Goal: Task Accomplishment & Management: Use online tool/utility

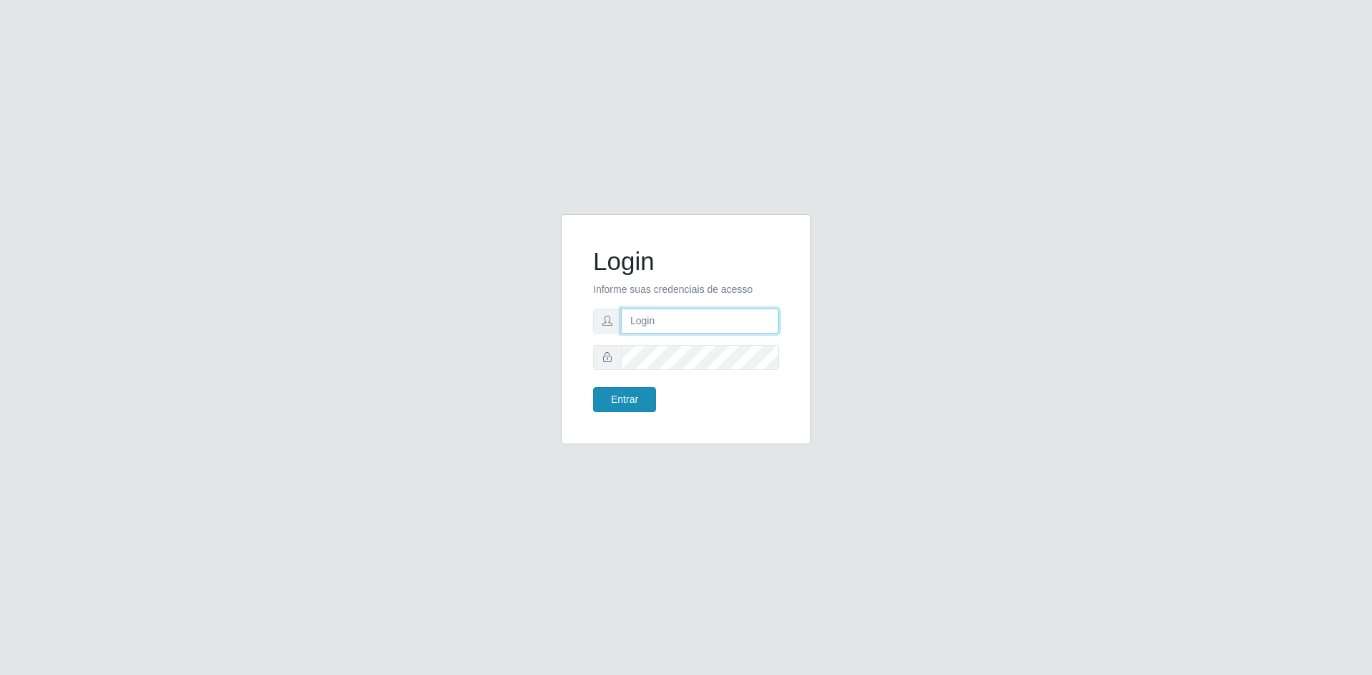
type input "[EMAIL_ADDRESS][DOMAIN_NAME]"
click at [630, 401] on button "Entrar" at bounding box center [624, 399] width 63 height 25
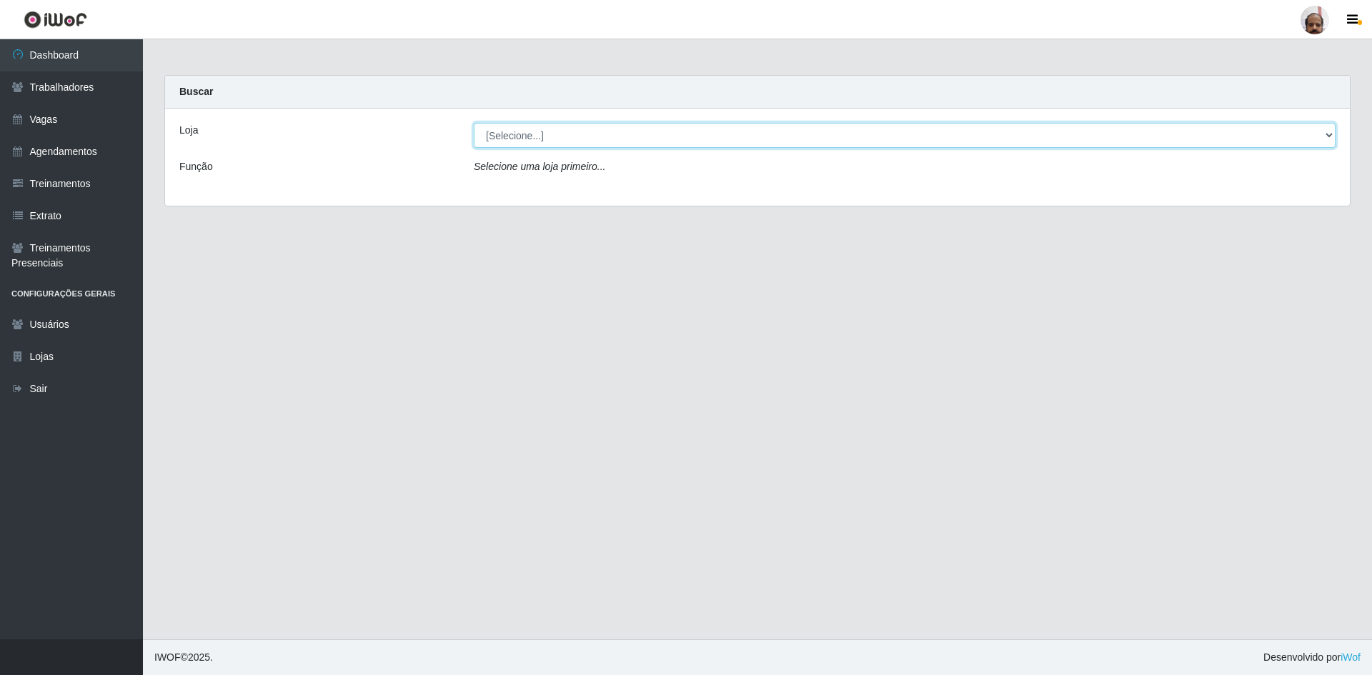
click at [545, 136] on select "[Selecione...] Mar Vermelho - Loja 05" at bounding box center [905, 135] width 862 height 25
select select "252"
click at [474, 123] on select "[Selecione...] Mar Vermelho - Loja 05" at bounding box center [905, 135] width 862 height 25
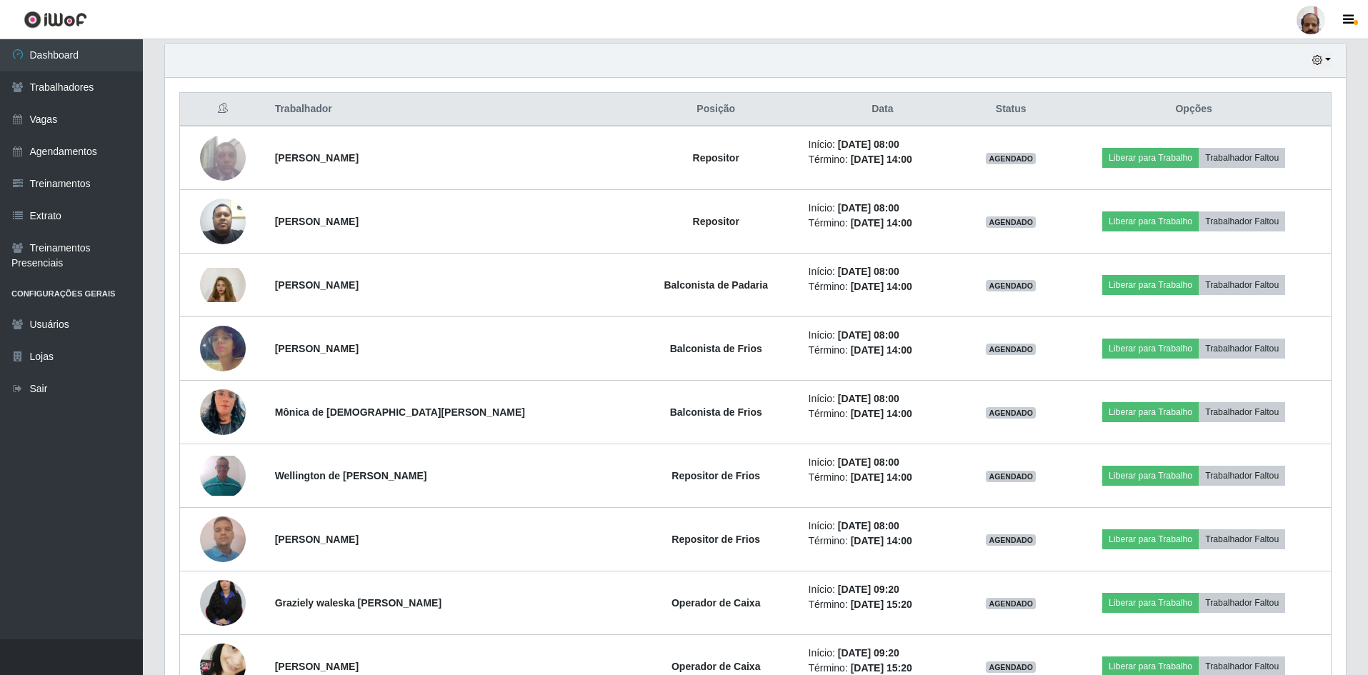
scroll to position [357, 0]
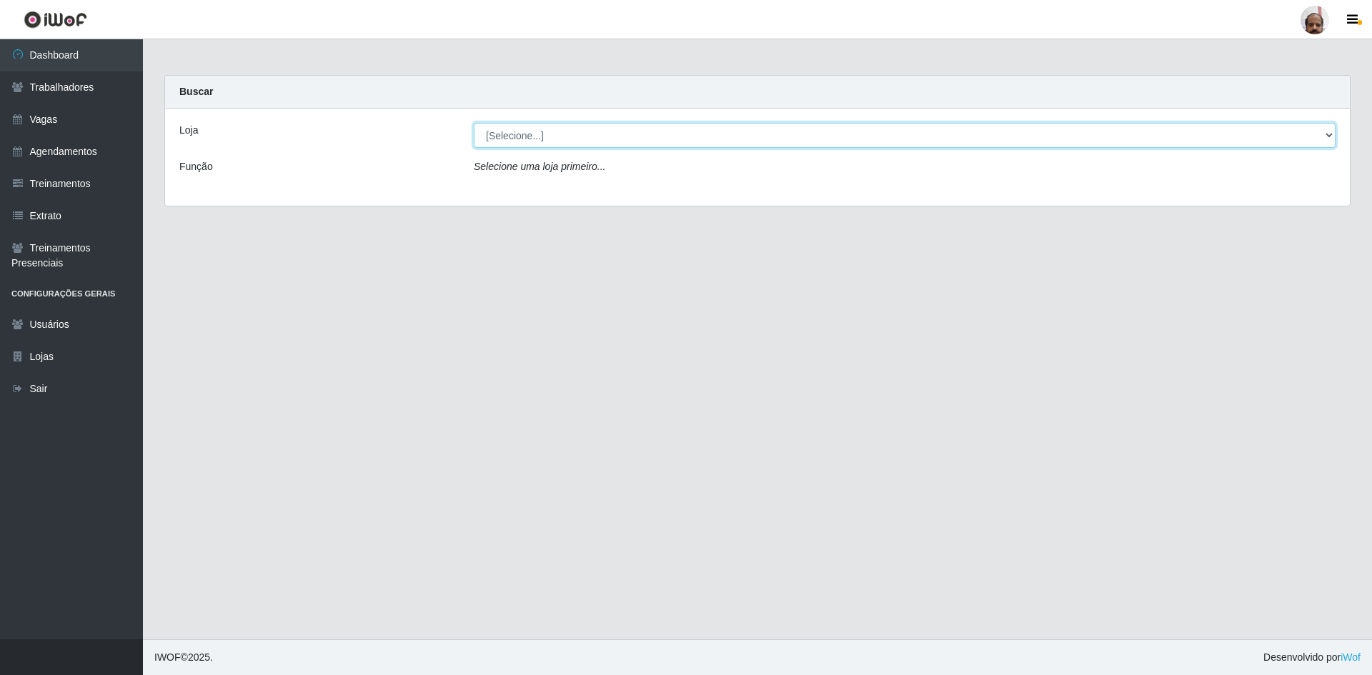
click at [616, 137] on select "[Selecione...] Mar Vermelho - Loja 05" at bounding box center [905, 135] width 862 height 25
select select "252"
click at [474, 123] on select "[Selecione...] Mar Vermelho - Loja 05" at bounding box center [905, 135] width 862 height 25
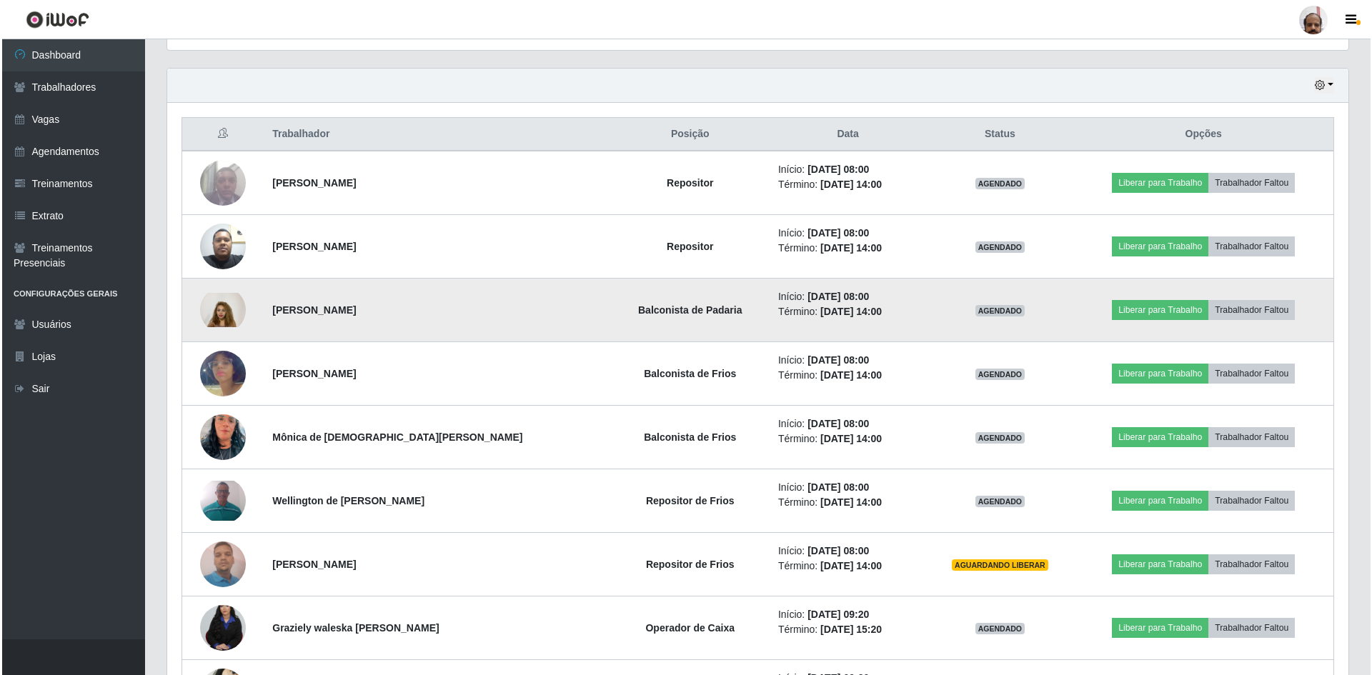
scroll to position [500, 0]
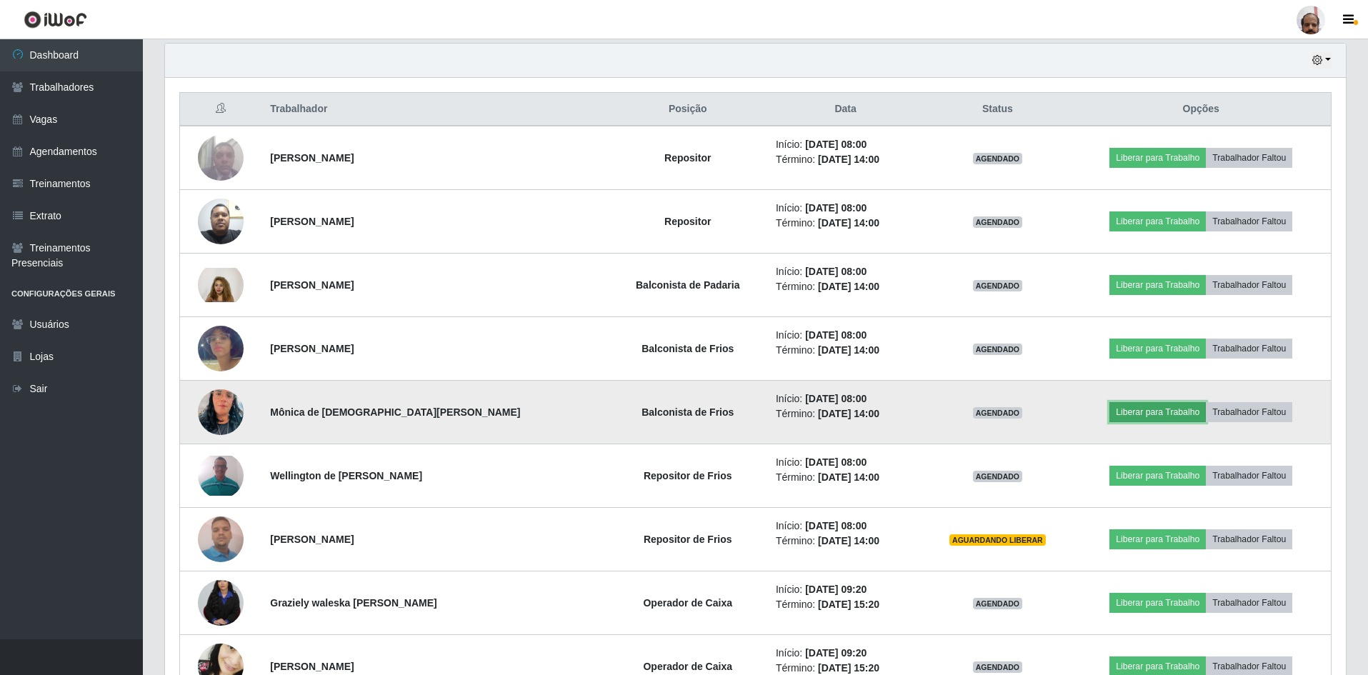
click at [1145, 409] on button "Liberar para Trabalho" at bounding box center [1158, 412] width 96 height 20
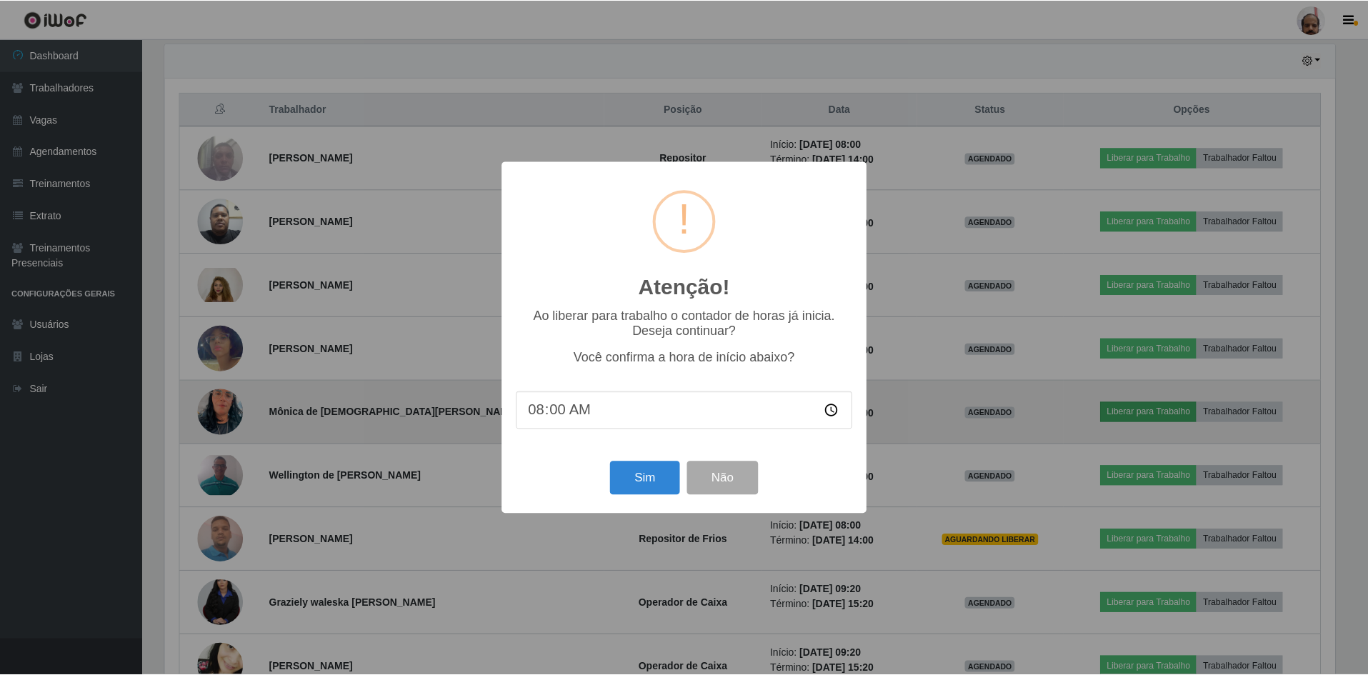
scroll to position [296, 1174]
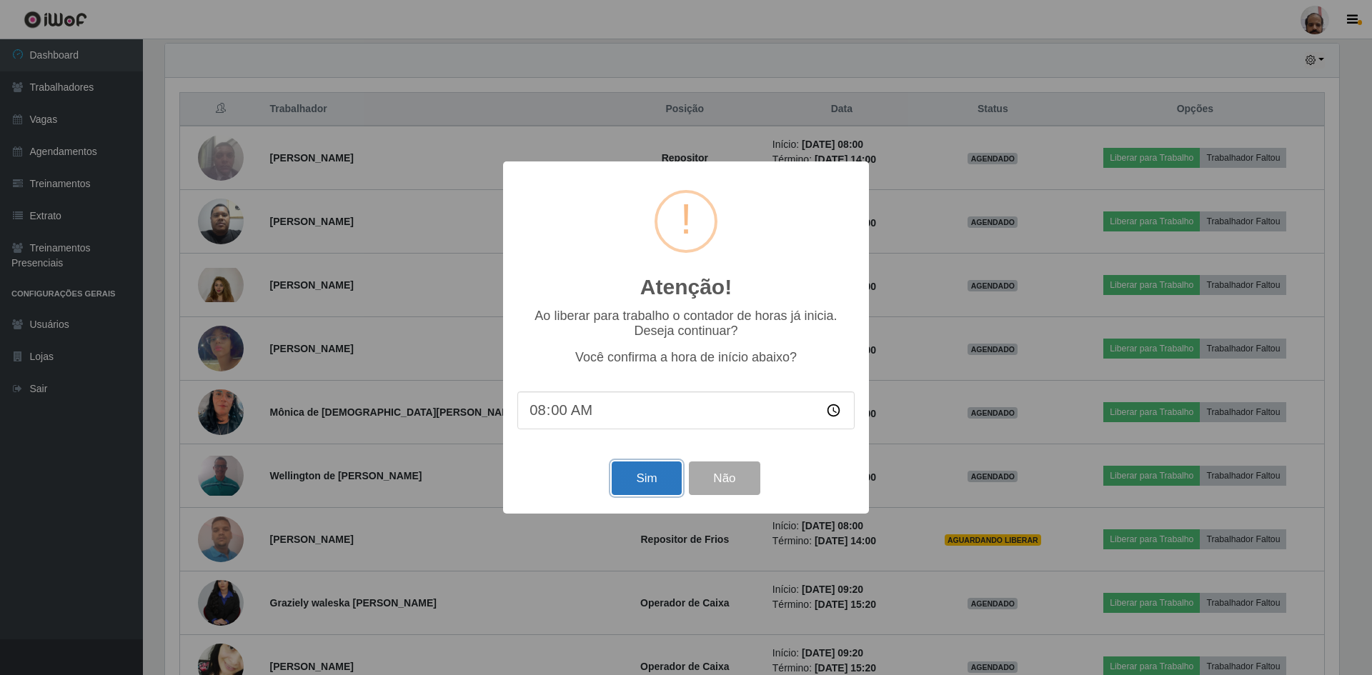
click at [637, 474] on button "Sim" at bounding box center [646, 479] width 69 height 34
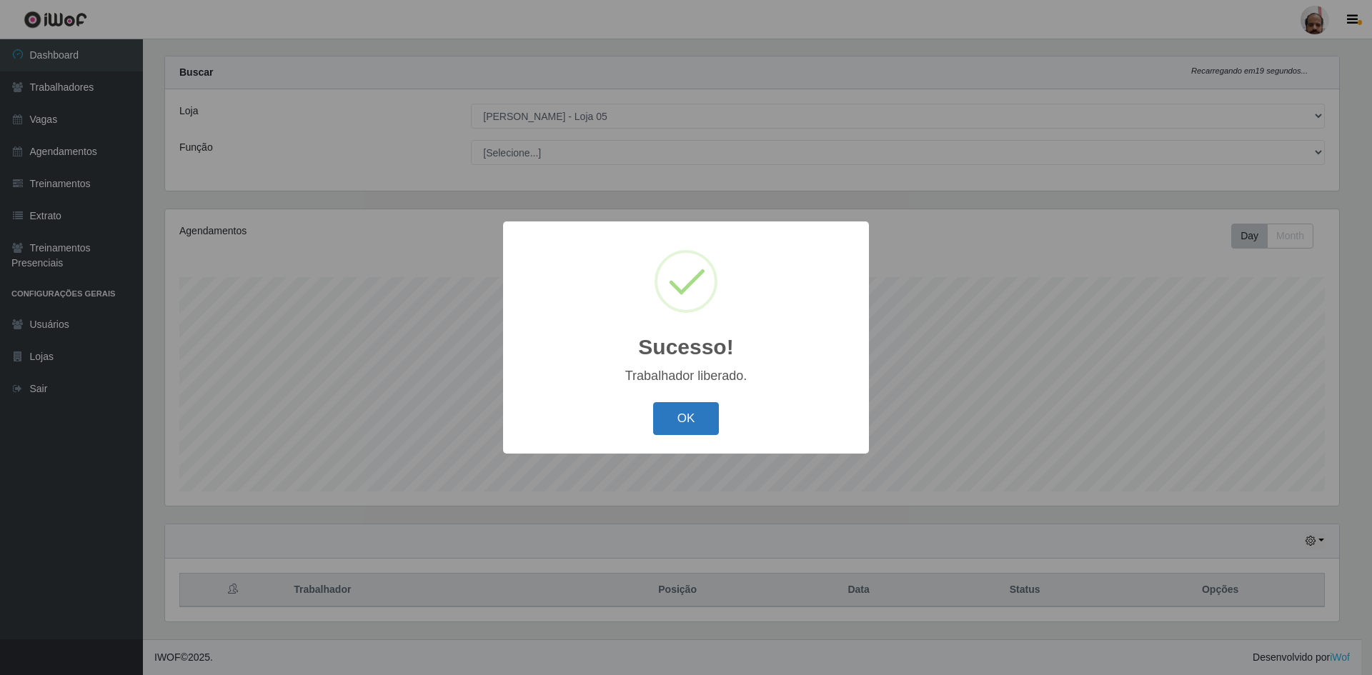
click at [673, 418] on button "OK" at bounding box center [686, 419] width 66 height 34
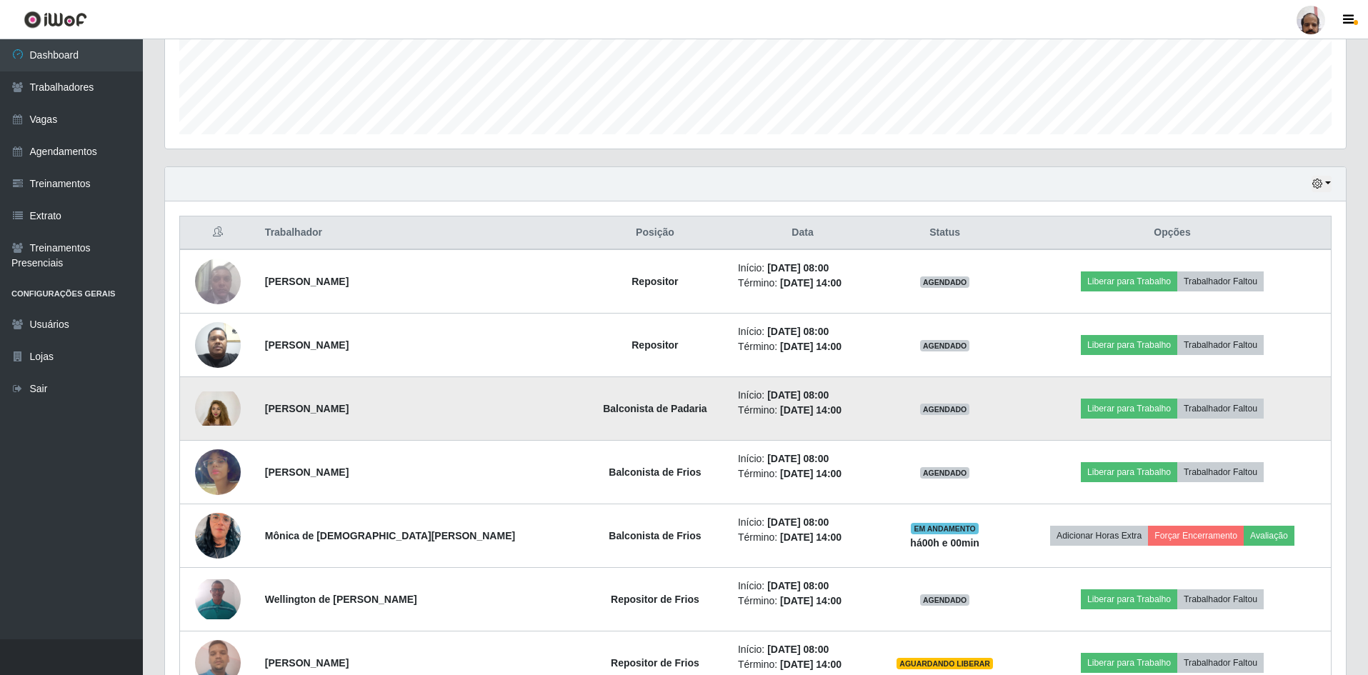
scroll to position [448, 0]
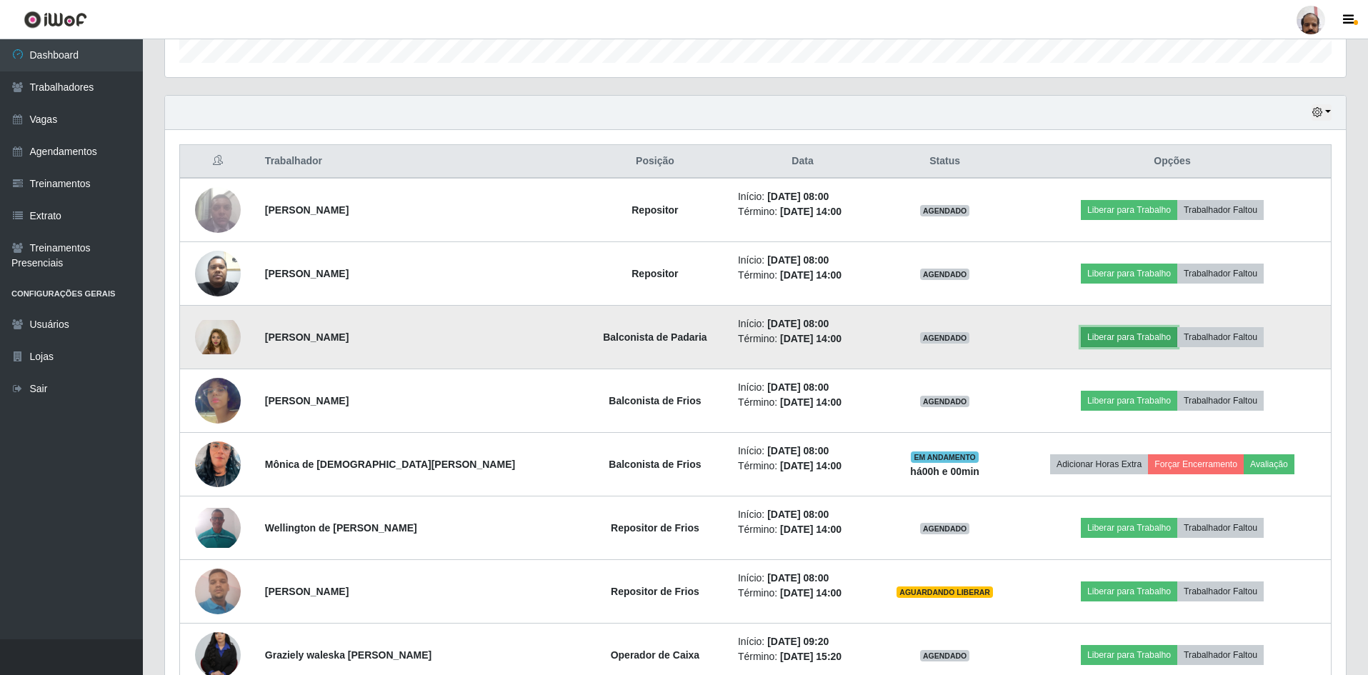
click at [1130, 337] on button "Liberar para Trabalho" at bounding box center [1129, 337] width 96 height 20
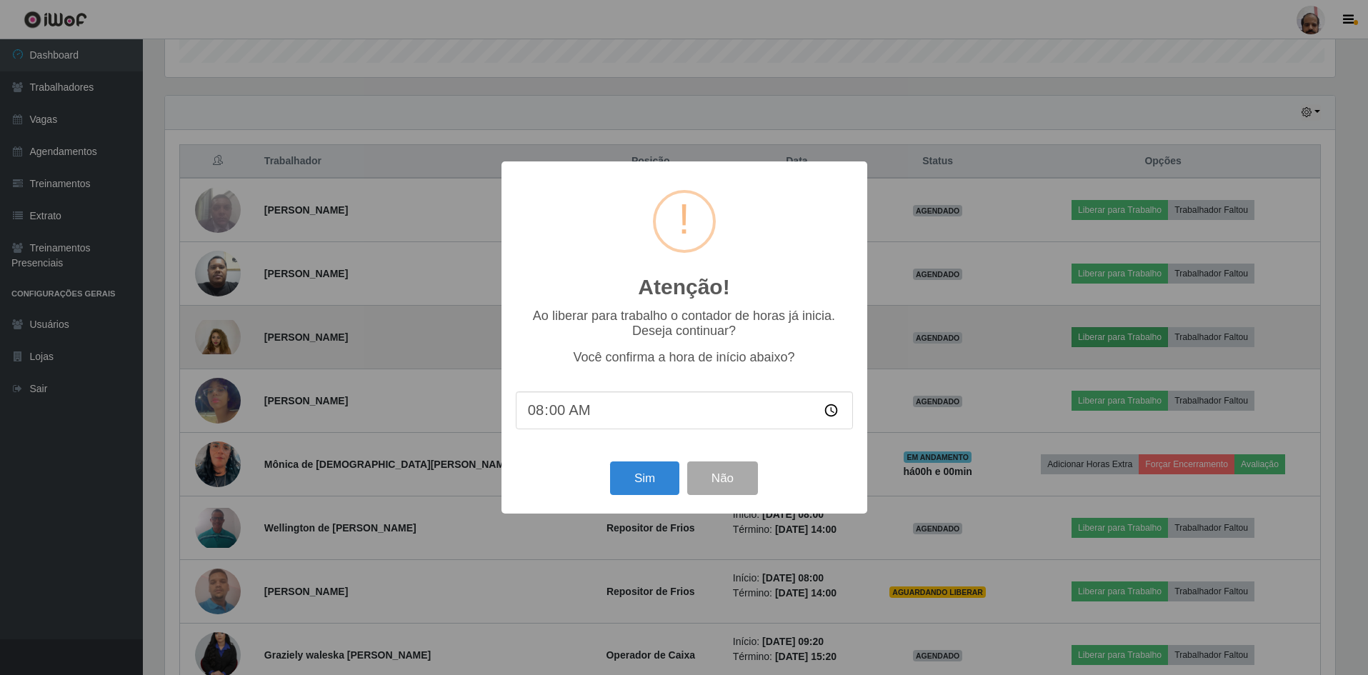
scroll to position [296, 1174]
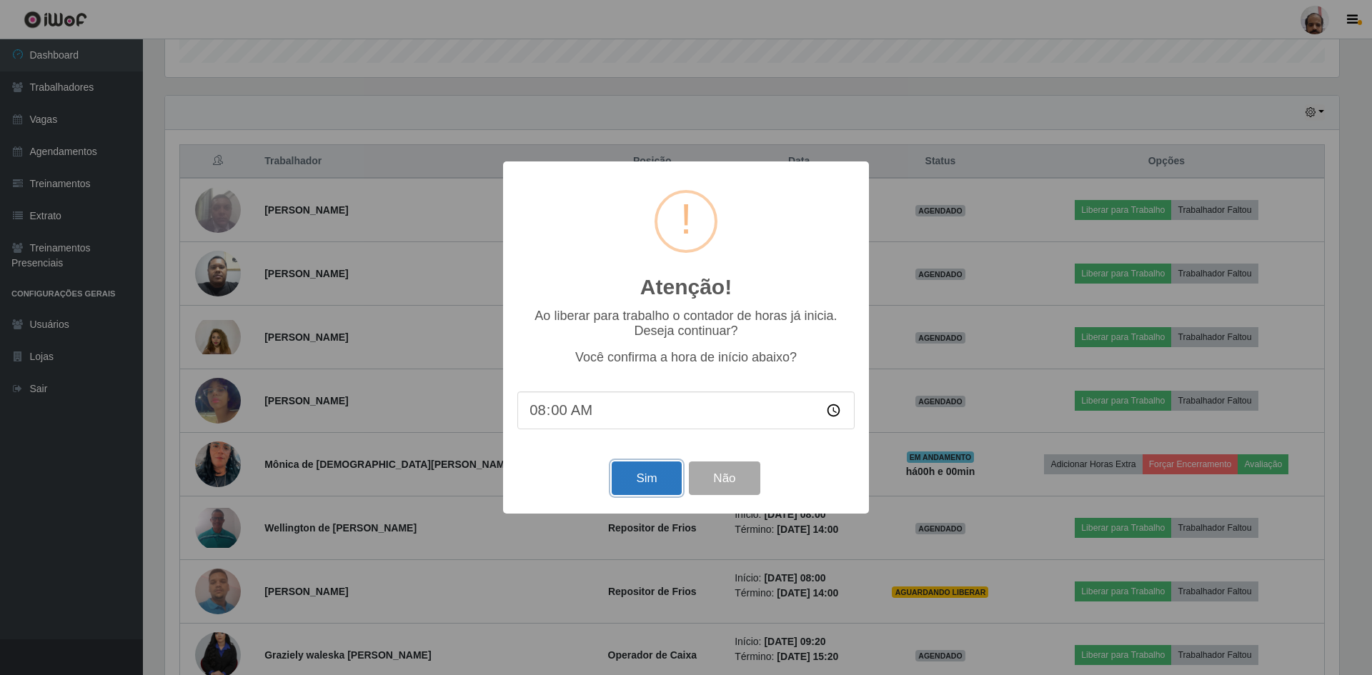
click at [642, 490] on button "Sim" at bounding box center [646, 479] width 69 height 34
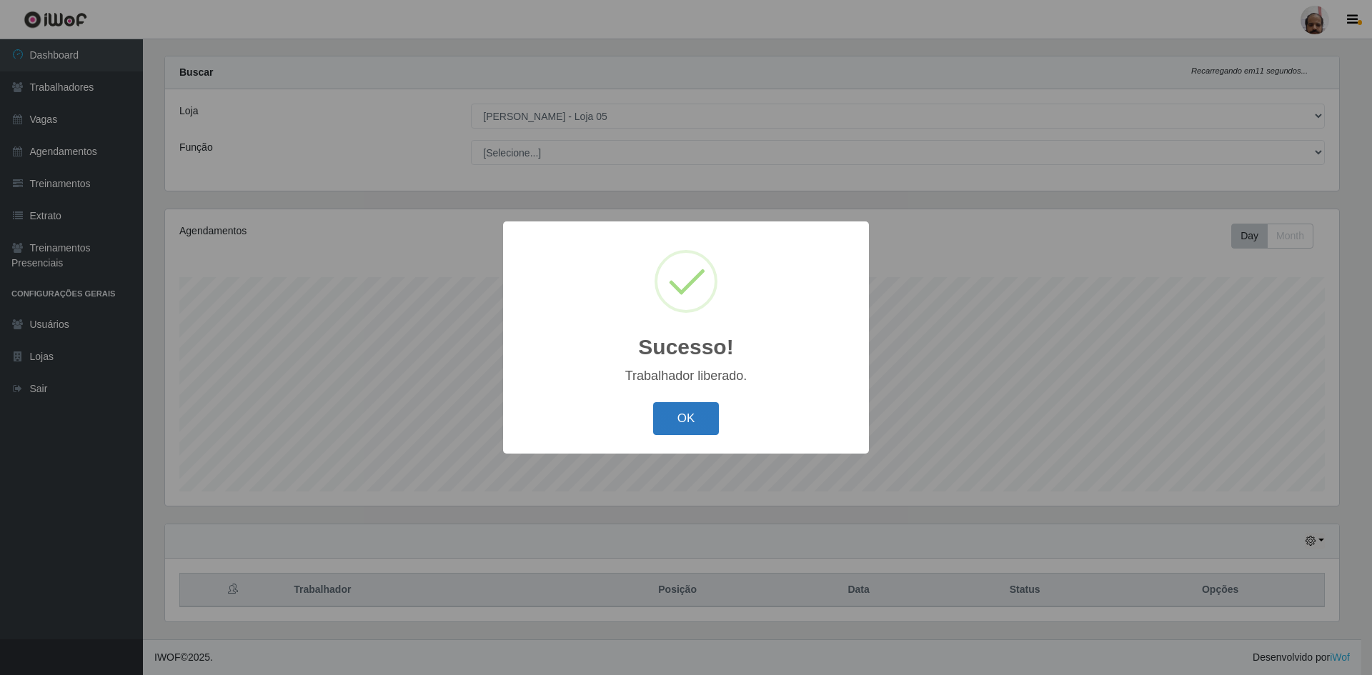
click at [678, 425] on button "OK" at bounding box center [686, 419] width 66 height 34
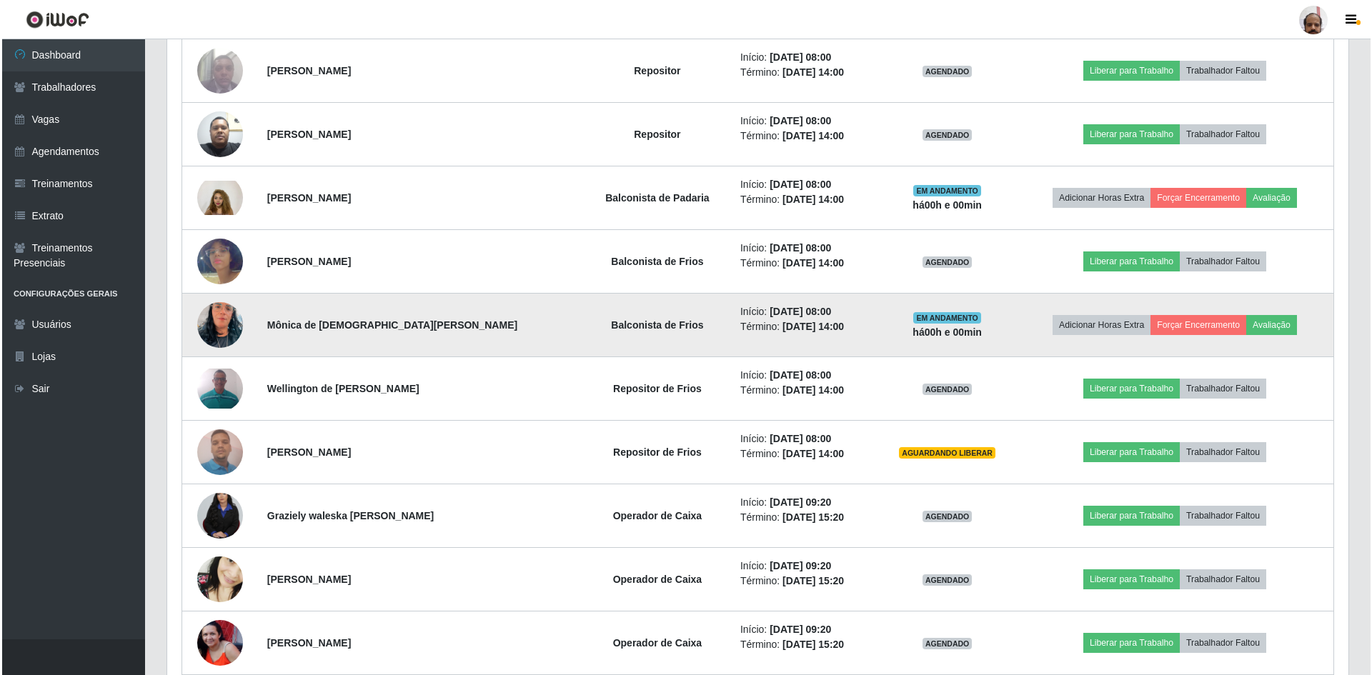
scroll to position [591, 0]
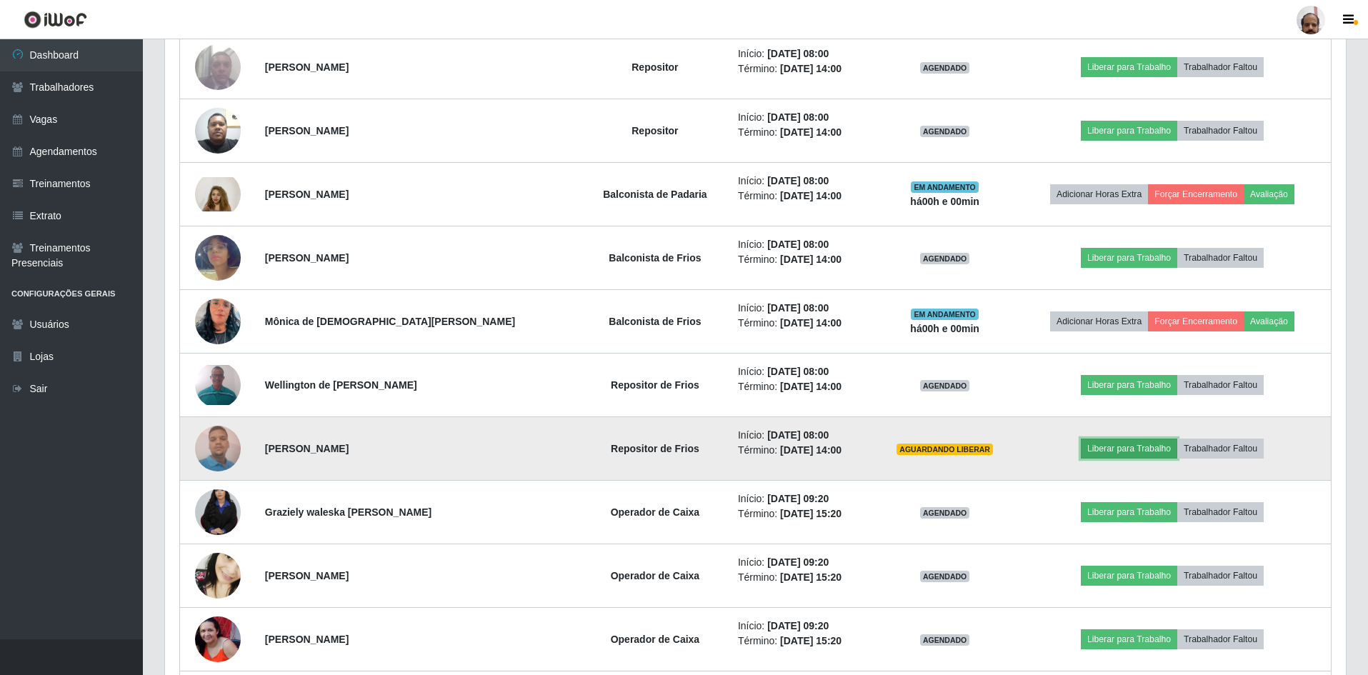
click at [1107, 447] on button "Liberar para Trabalho" at bounding box center [1129, 449] width 96 height 20
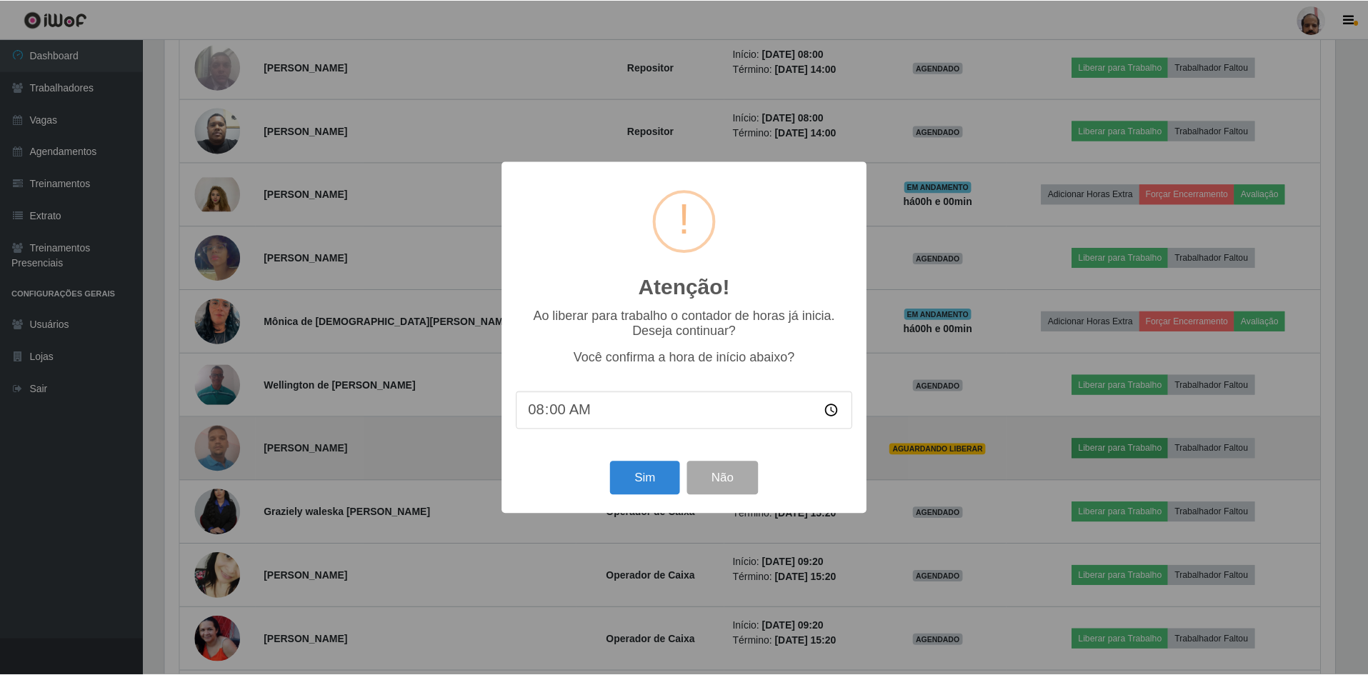
scroll to position [296, 1174]
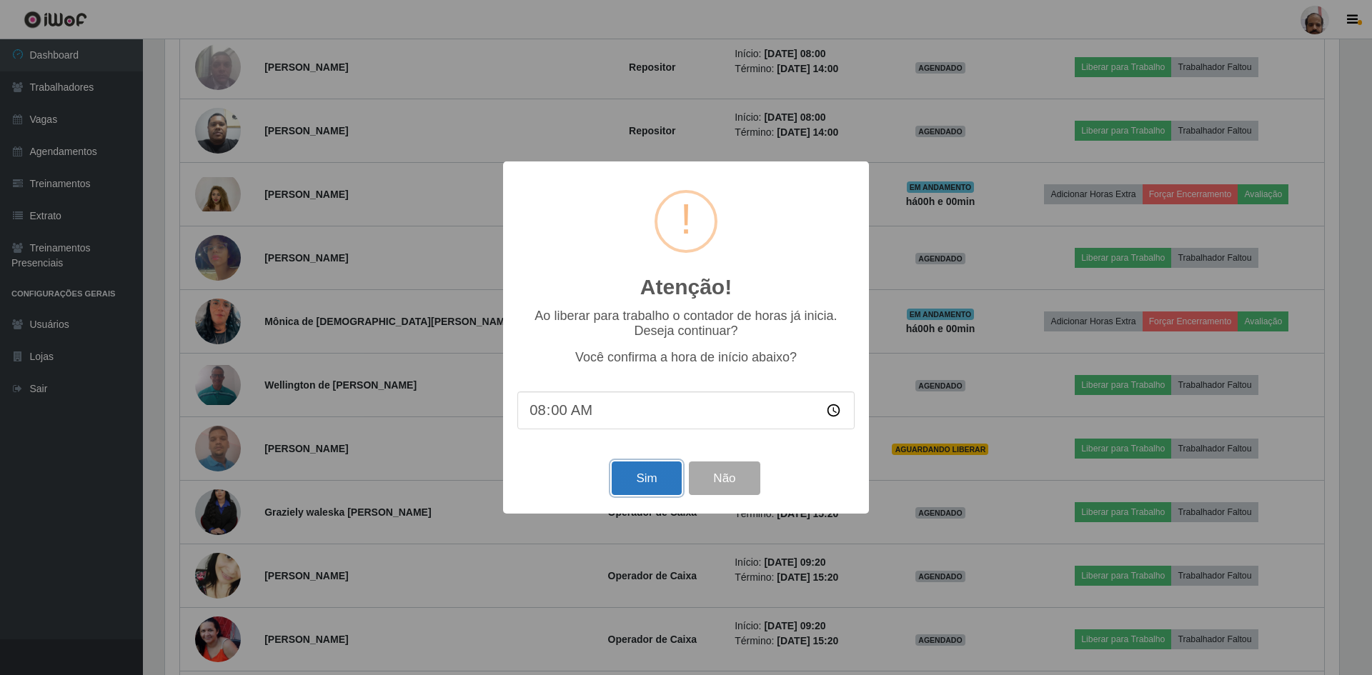
click at [635, 480] on button "Sim" at bounding box center [646, 479] width 69 height 34
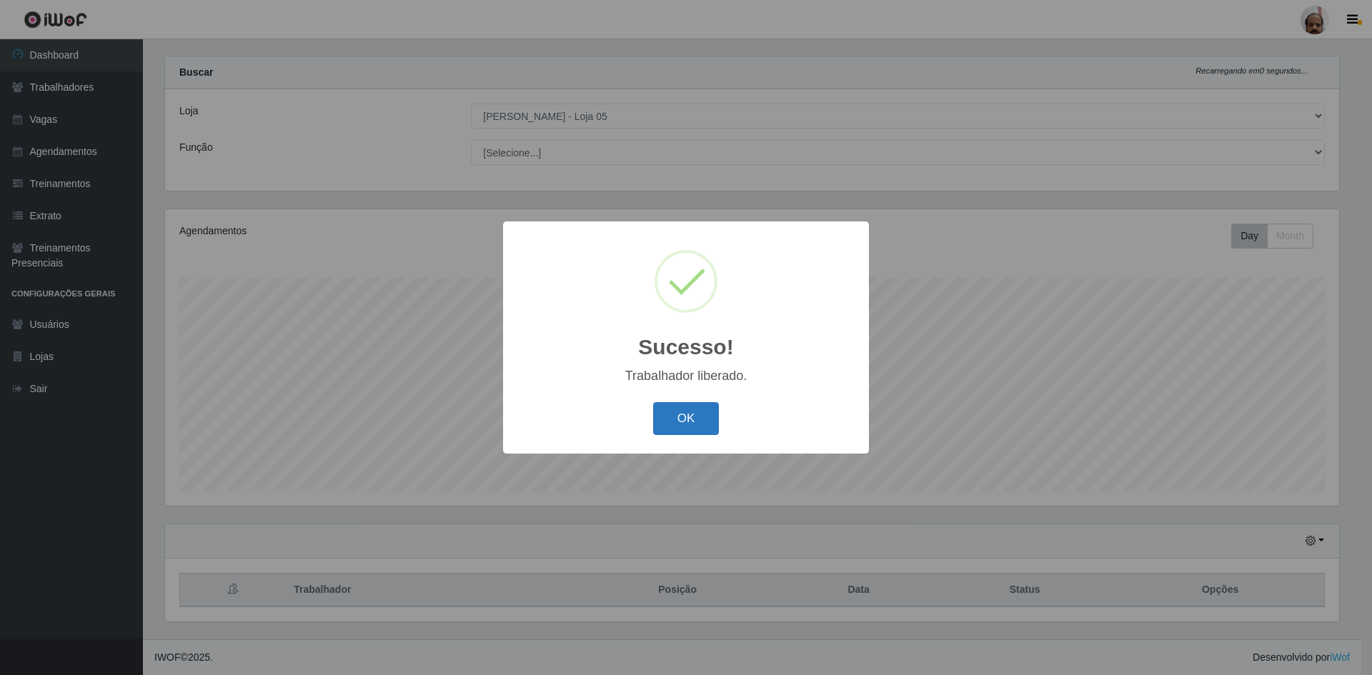
click at [673, 417] on button "OK" at bounding box center [686, 419] width 66 height 34
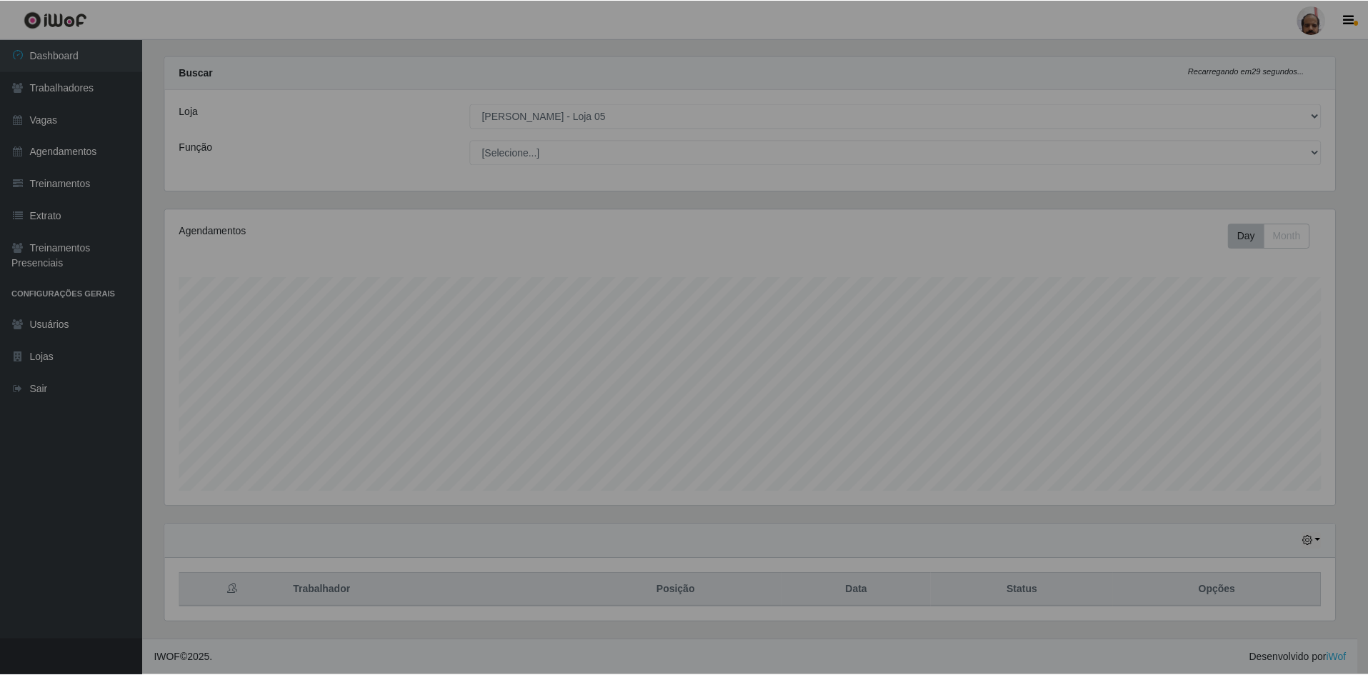
scroll to position [0, 0]
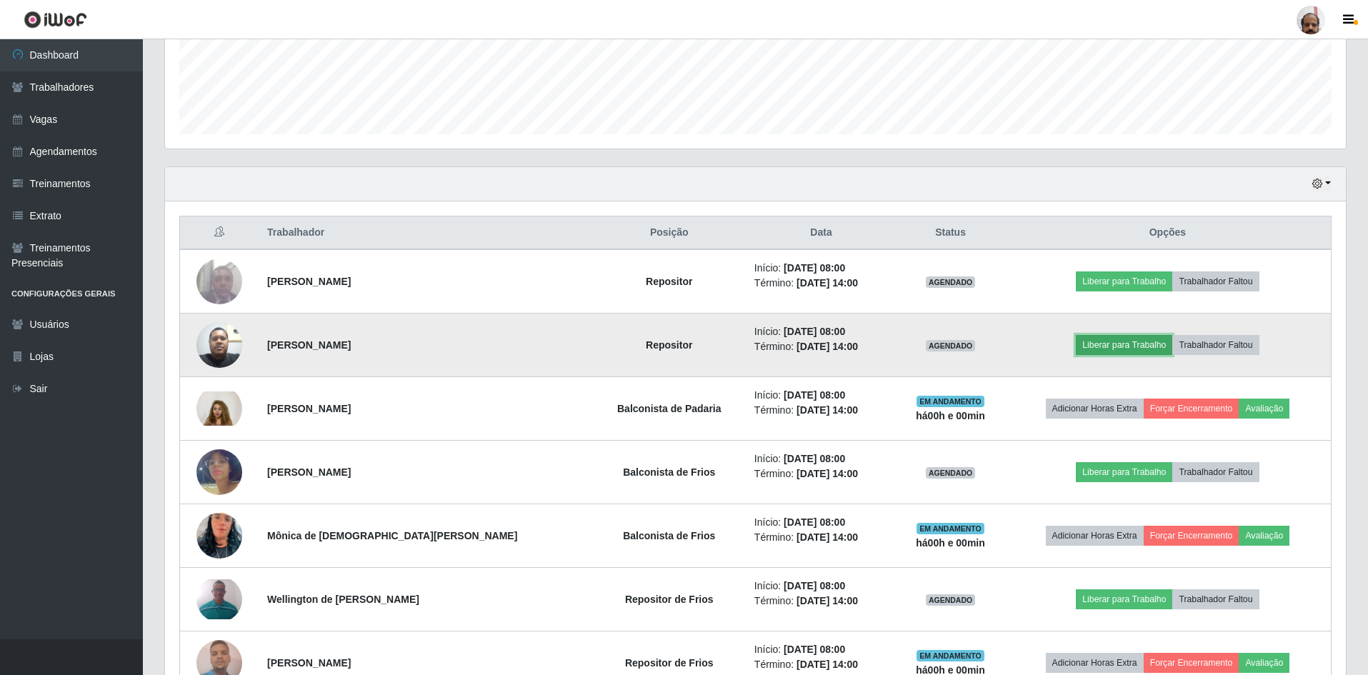
click at [1096, 339] on button "Liberar para Trabalho" at bounding box center [1124, 345] width 96 height 20
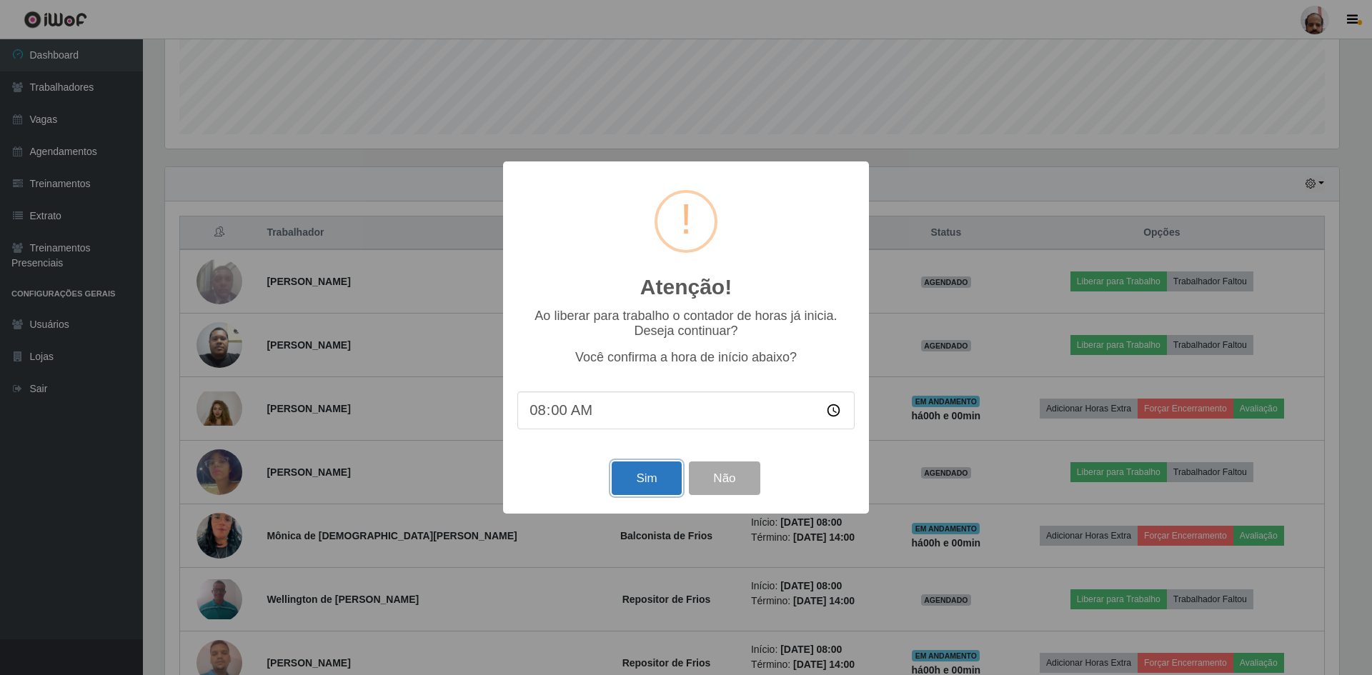
click at [642, 478] on button "Sim" at bounding box center [646, 479] width 69 height 34
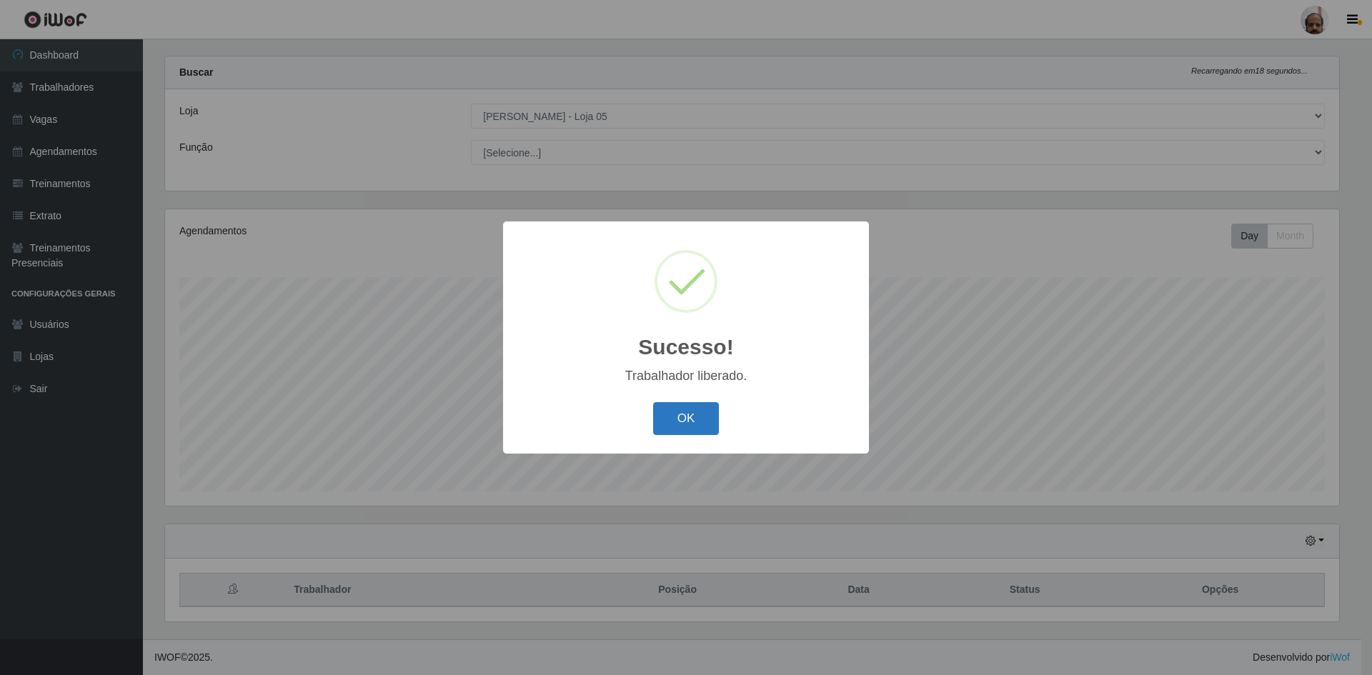
click at [673, 407] on button "OK" at bounding box center [686, 419] width 66 height 34
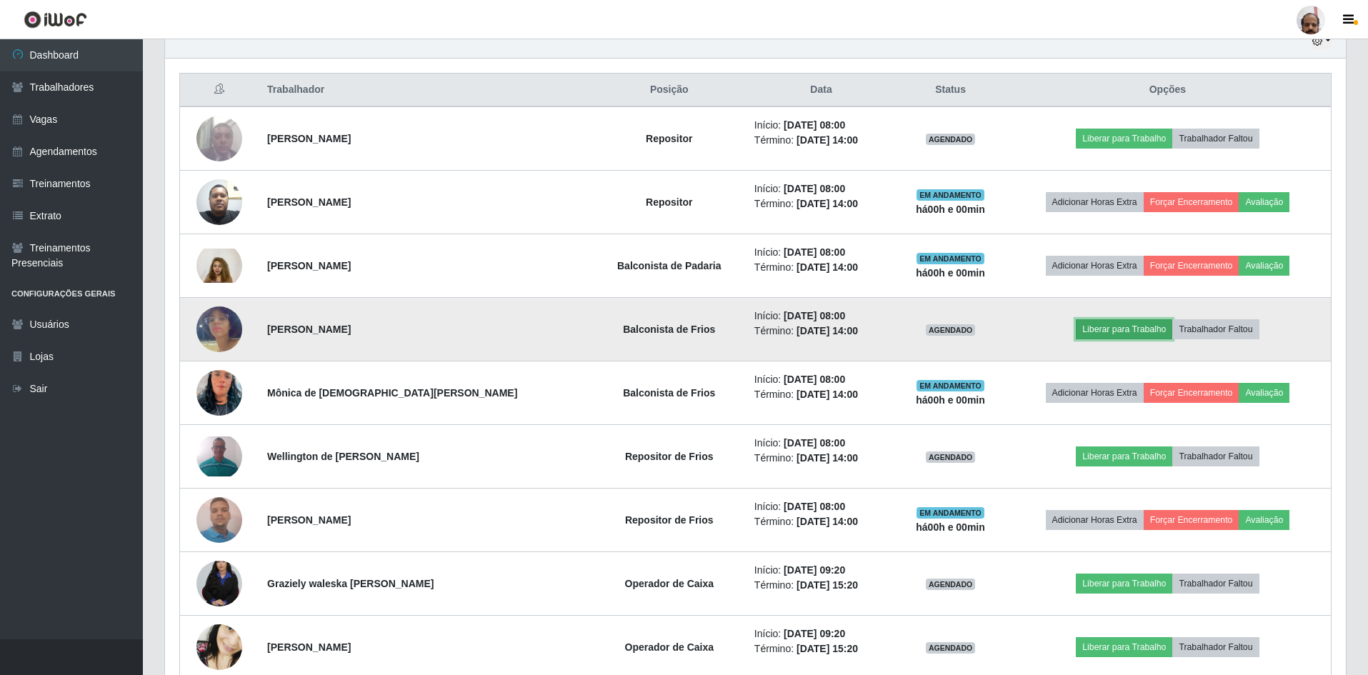
click at [1117, 322] on button "Liberar para Trabalho" at bounding box center [1124, 329] width 96 height 20
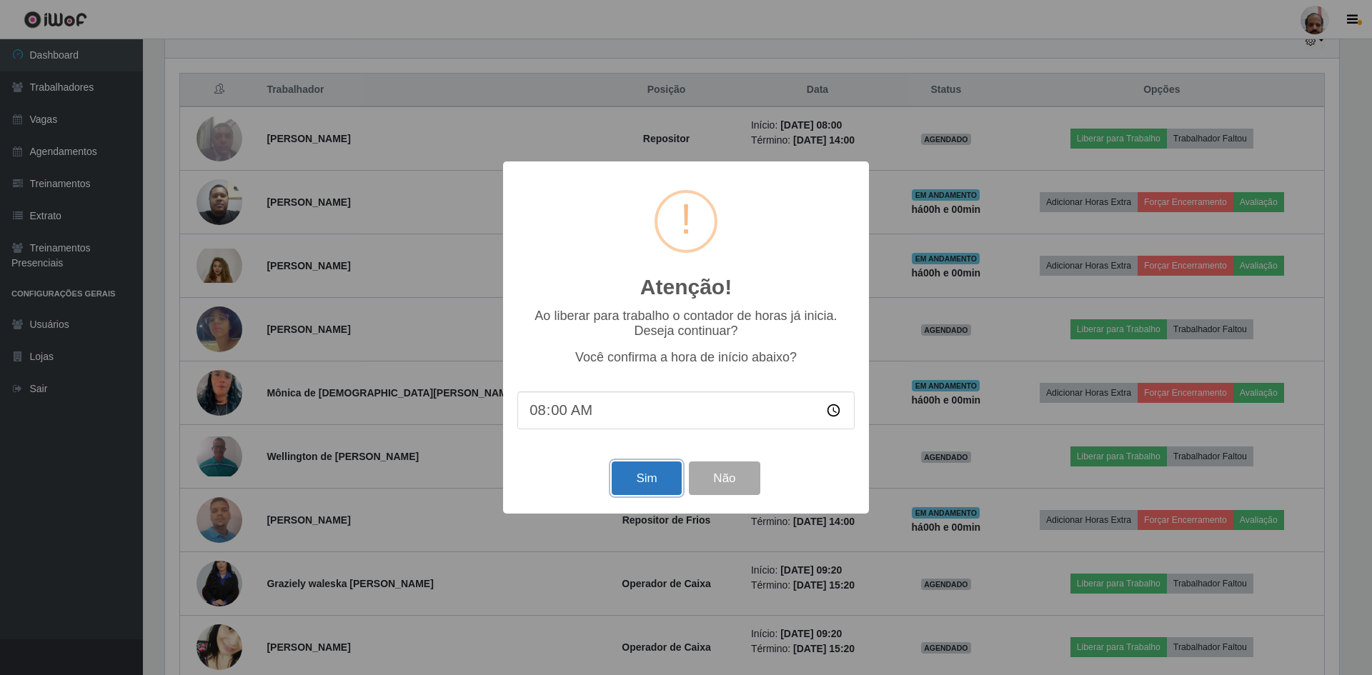
click at [626, 475] on button "Sim" at bounding box center [646, 479] width 69 height 34
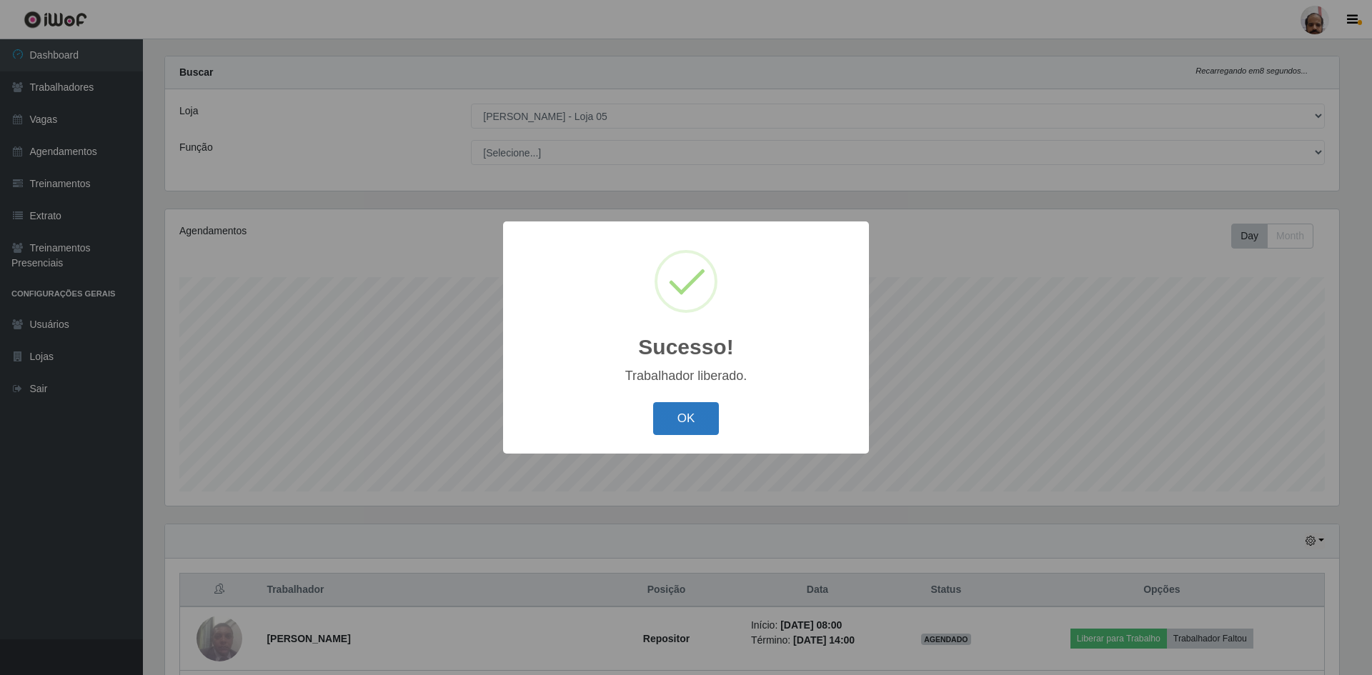
click at [699, 413] on button "OK" at bounding box center [686, 419] width 66 height 34
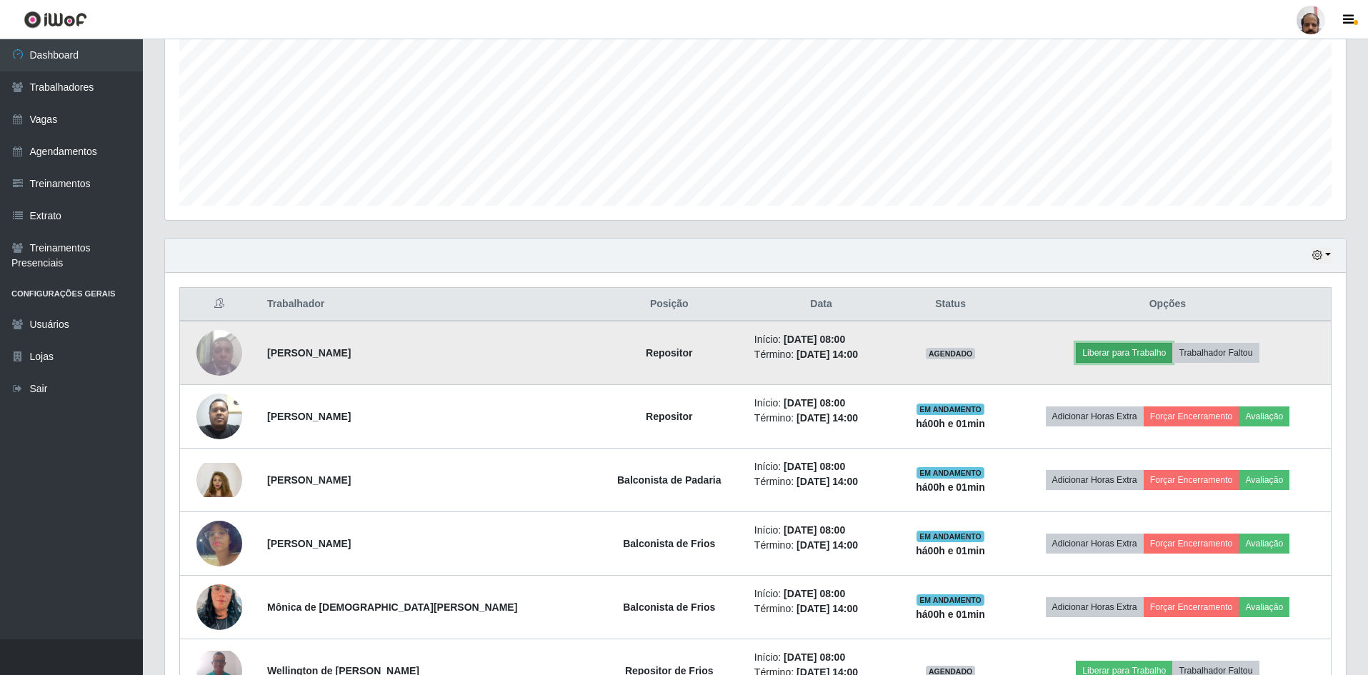
click at [1124, 354] on button "Liberar para Trabalho" at bounding box center [1124, 353] width 96 height 20
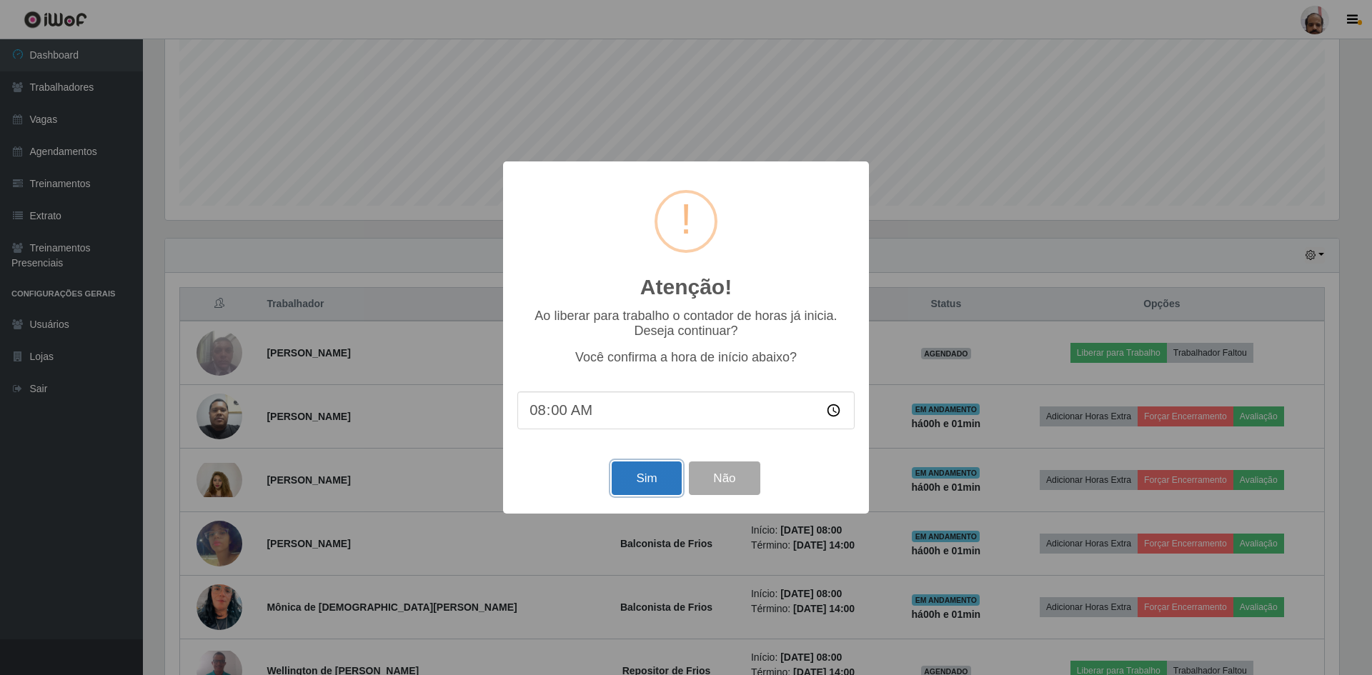
click at [638, 476] on button "Sim" at bounding box center [646, 479] width 69 height 34
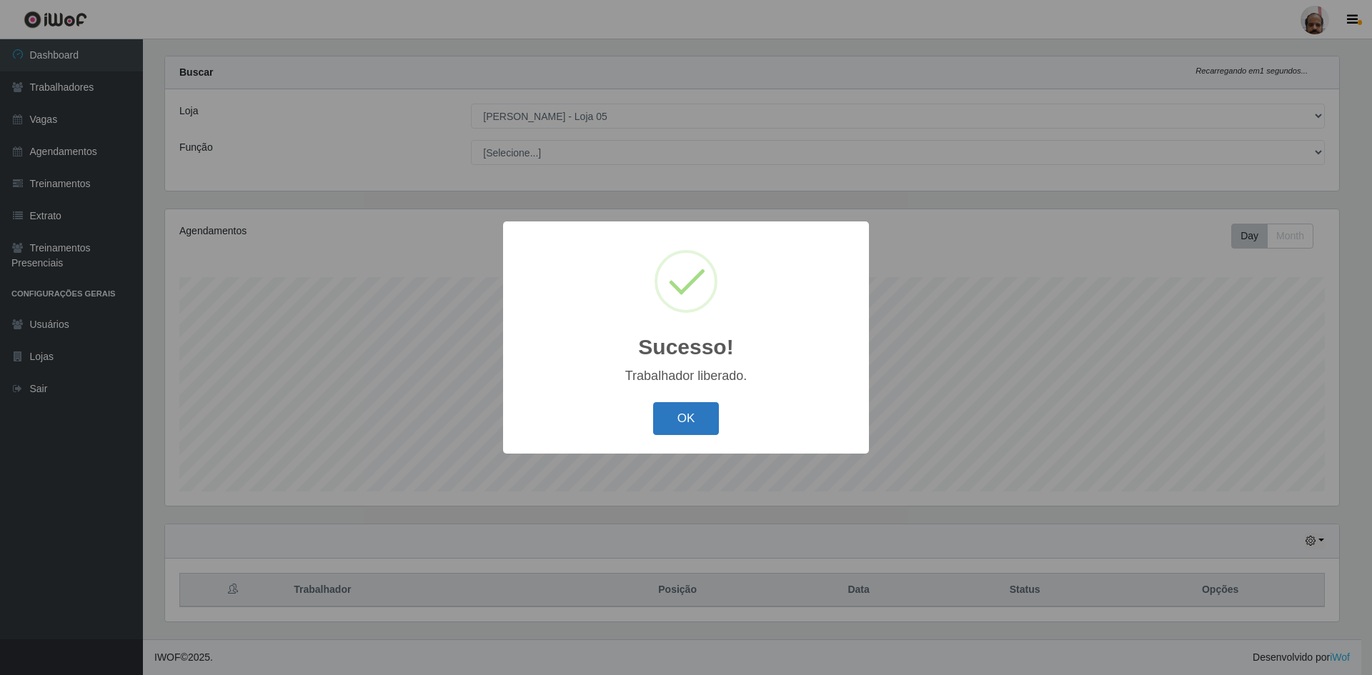
click at [662, 419] on button "OK" at bounding box center [686, 419] width 66 height 34
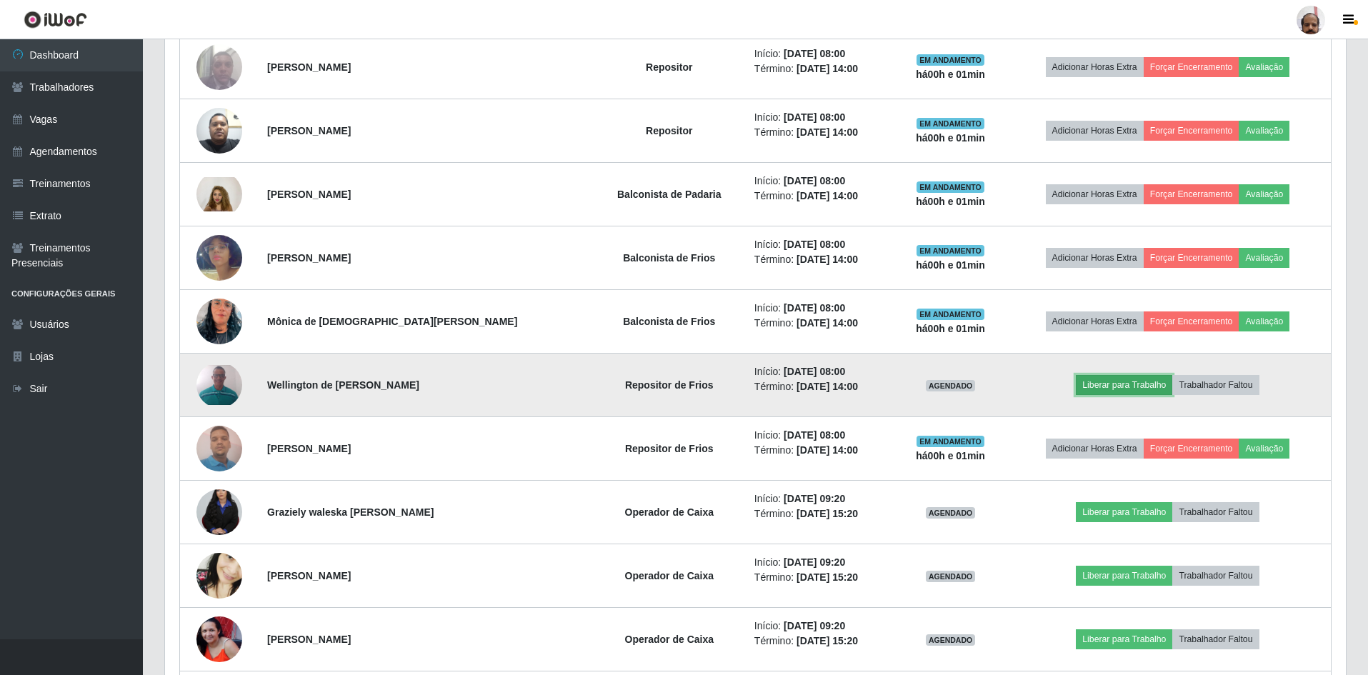
click at [1125, 385] on button "Liberar para Trabalho" at bounding box center [1124, 385] width 96 height 20
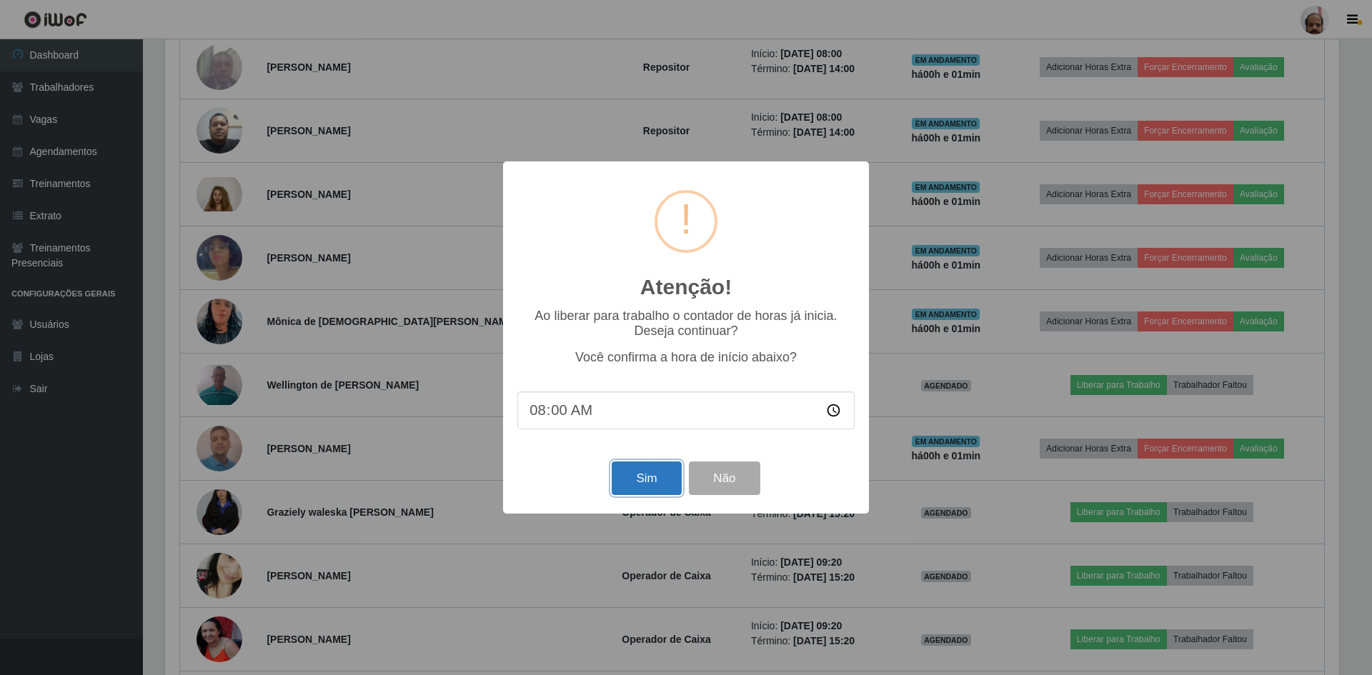
click at [652, 484] on button "Sim" at bounding box center [646, 479] width 69 height 34
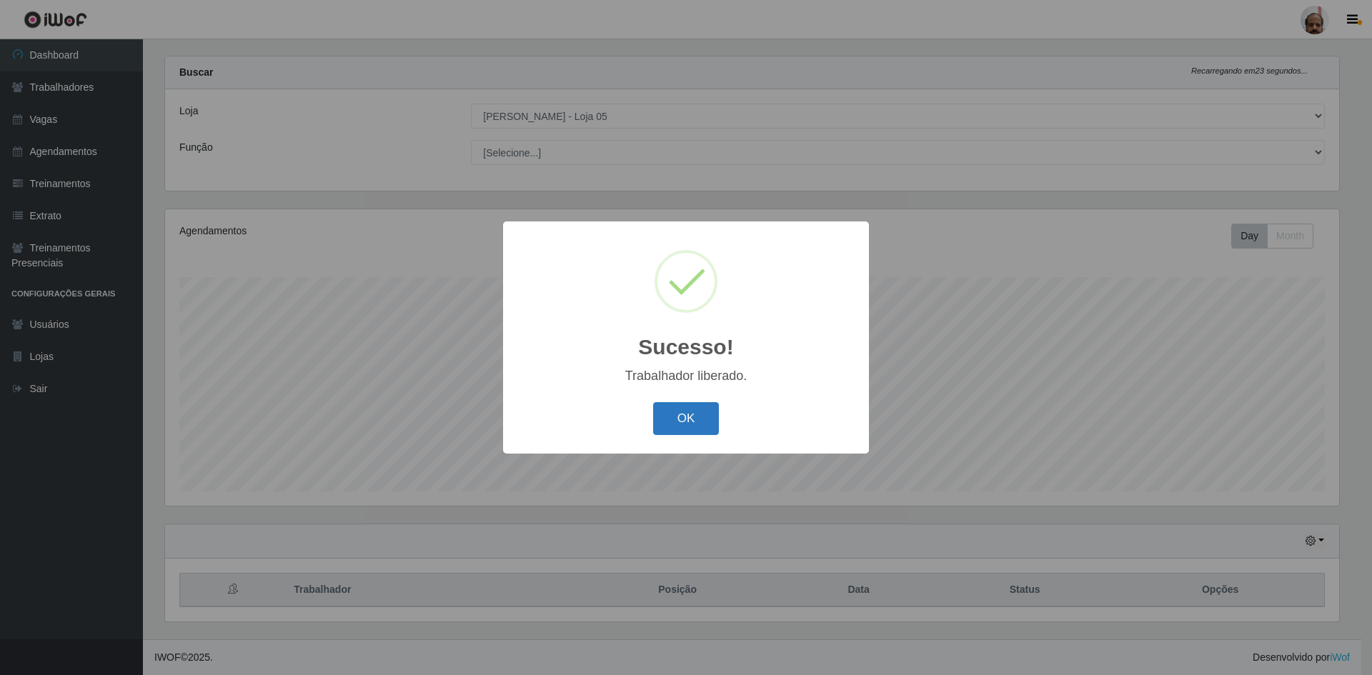
click at [669, 420] on button "OK" at bounding box center [686, 419] width 66 height 34
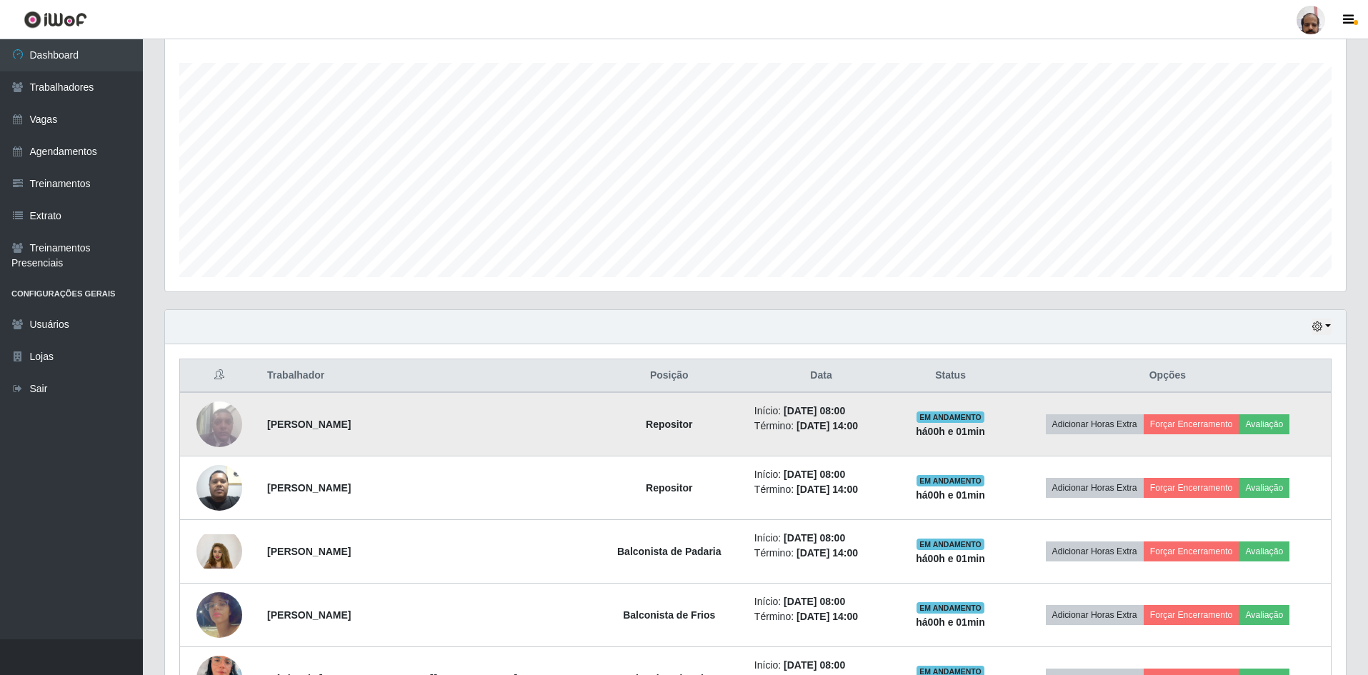
scroll to position [286, 0]
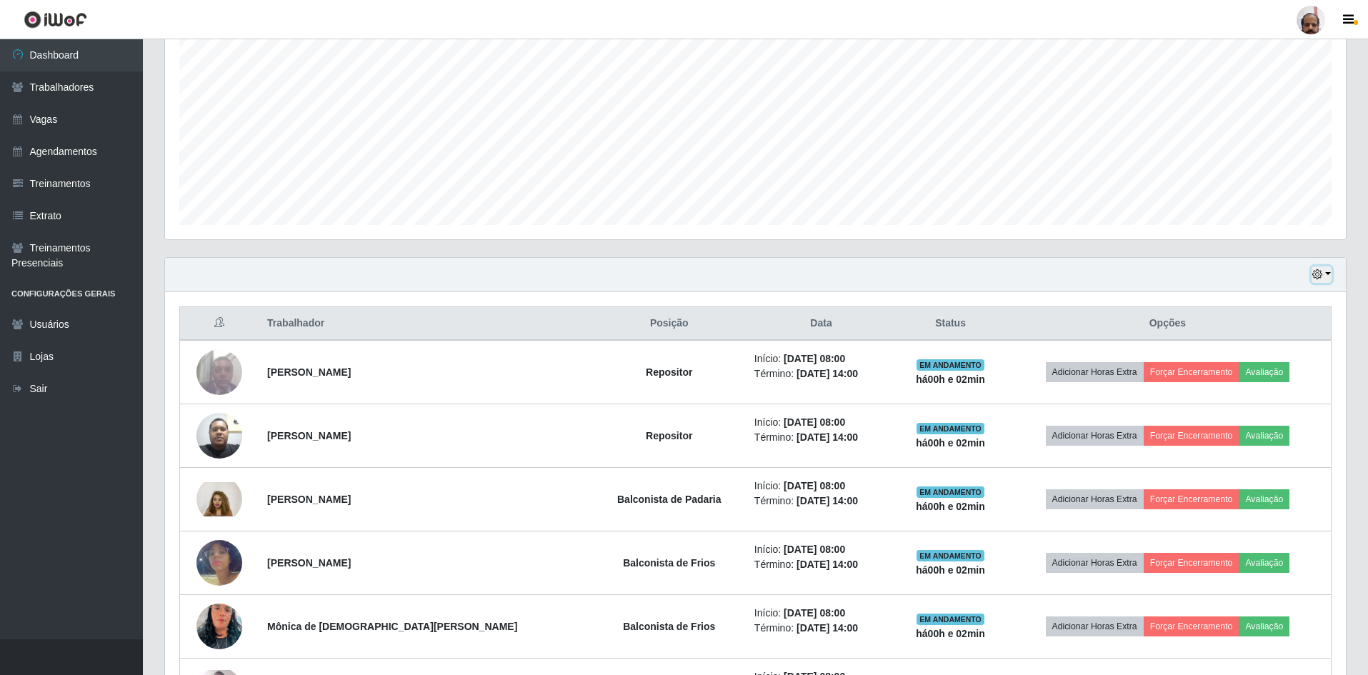
click at [1325, 270] on button "button" at bounding box center [1322, 274] width 20 height 16
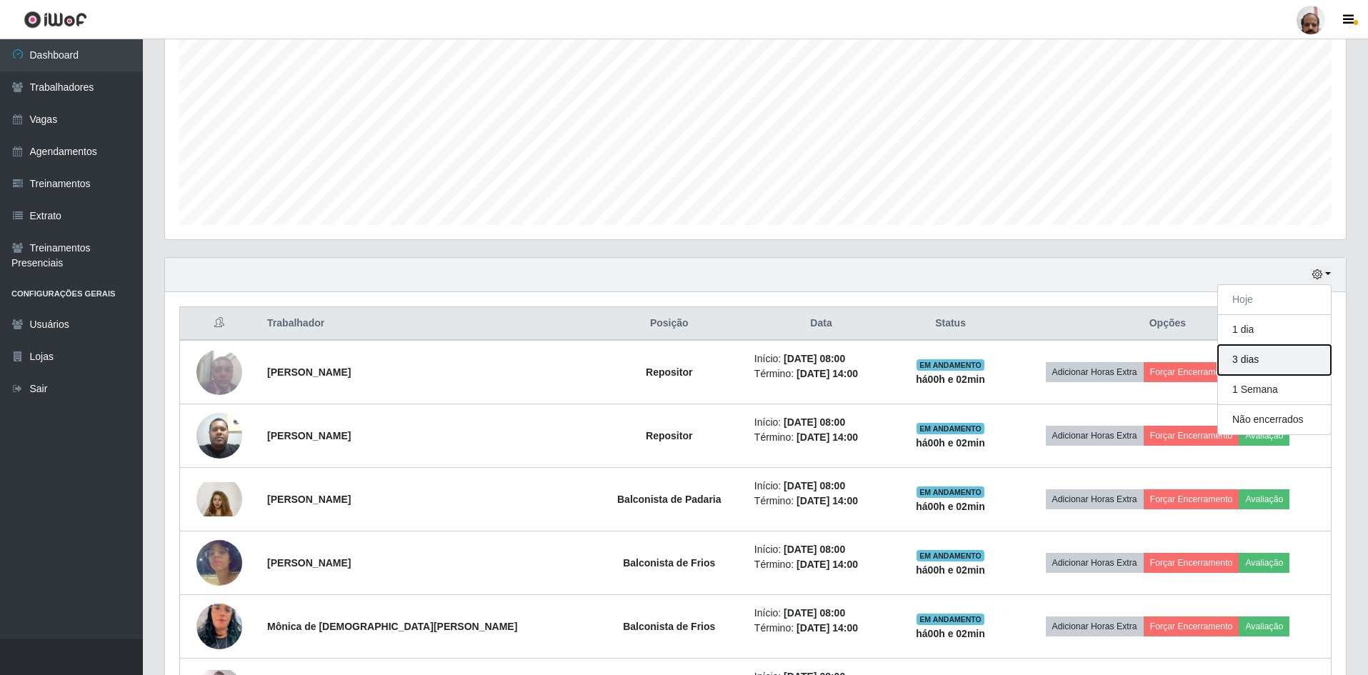
click at [1268, 359] on button "3 dias" at bounding box center [1274, 360] width 113 height 30
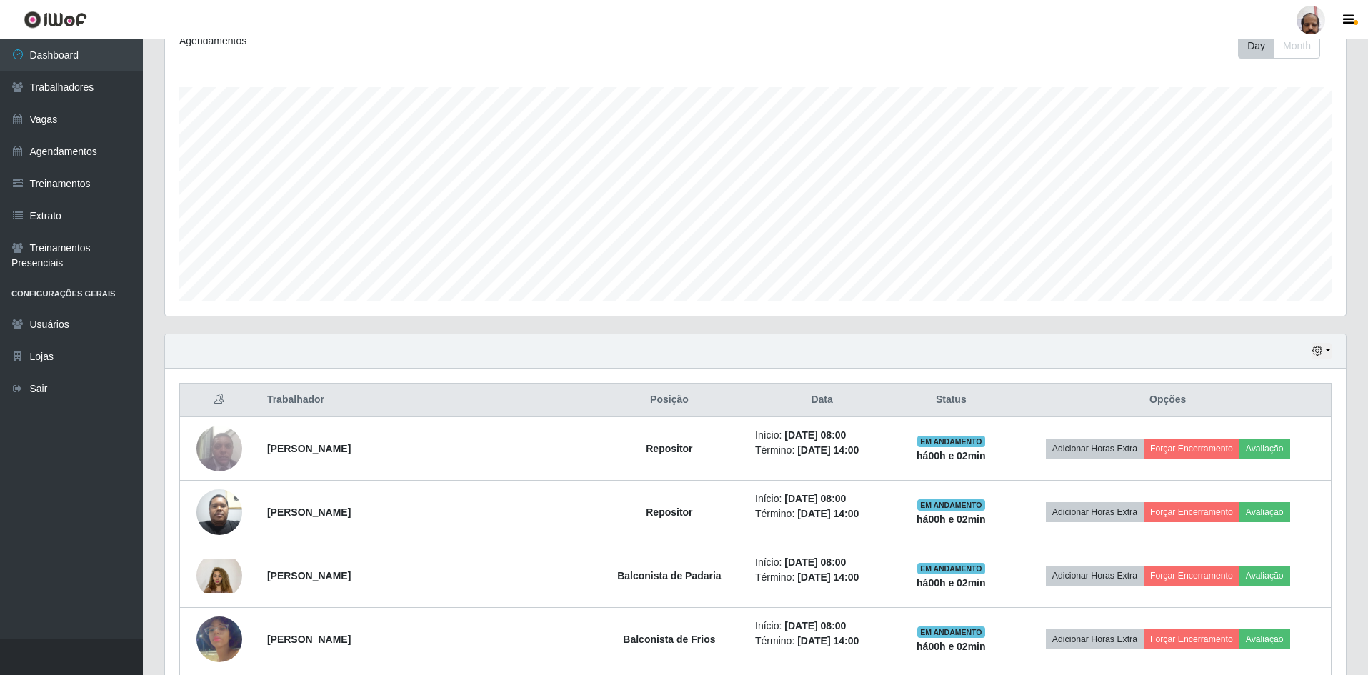
scroll to position [279, 0]
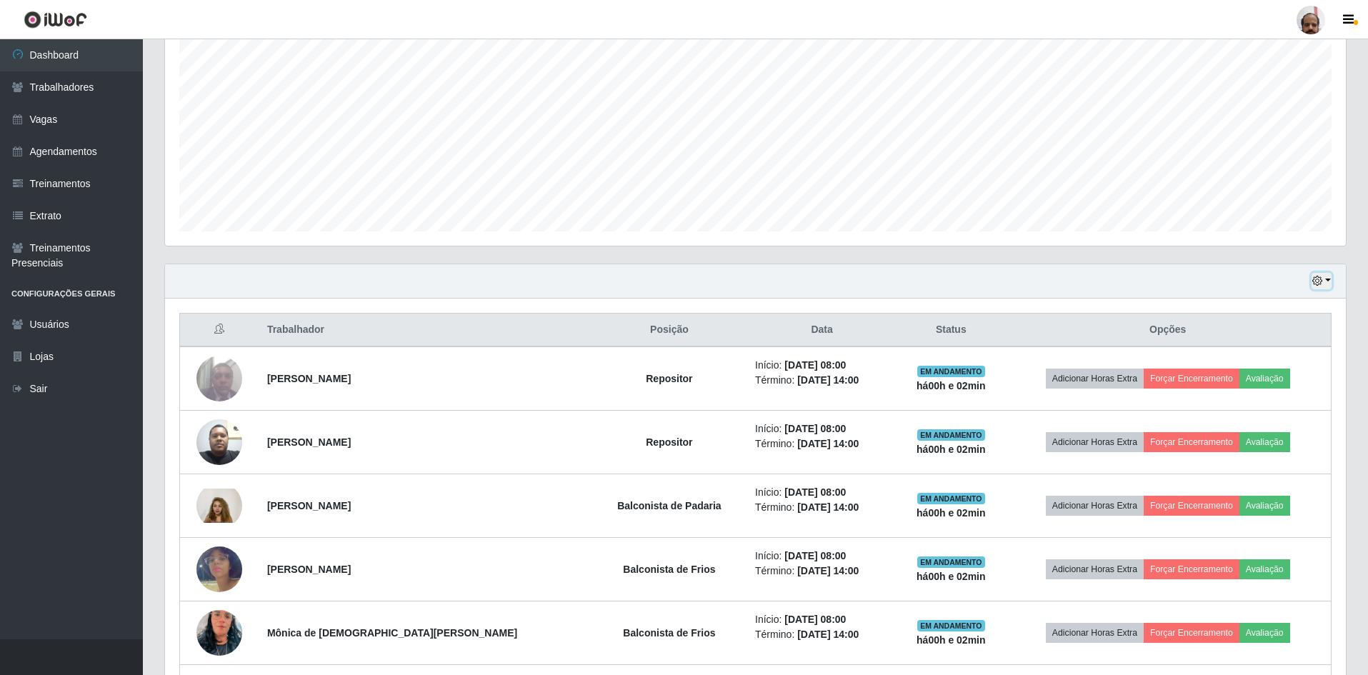
click at [1328, 279] on button "button" at bounding box center [1322, 281] width 20 height 16
click at [1257, 398] on button "1 Semana" at bounding box center [1274, 397] width 113 height 30
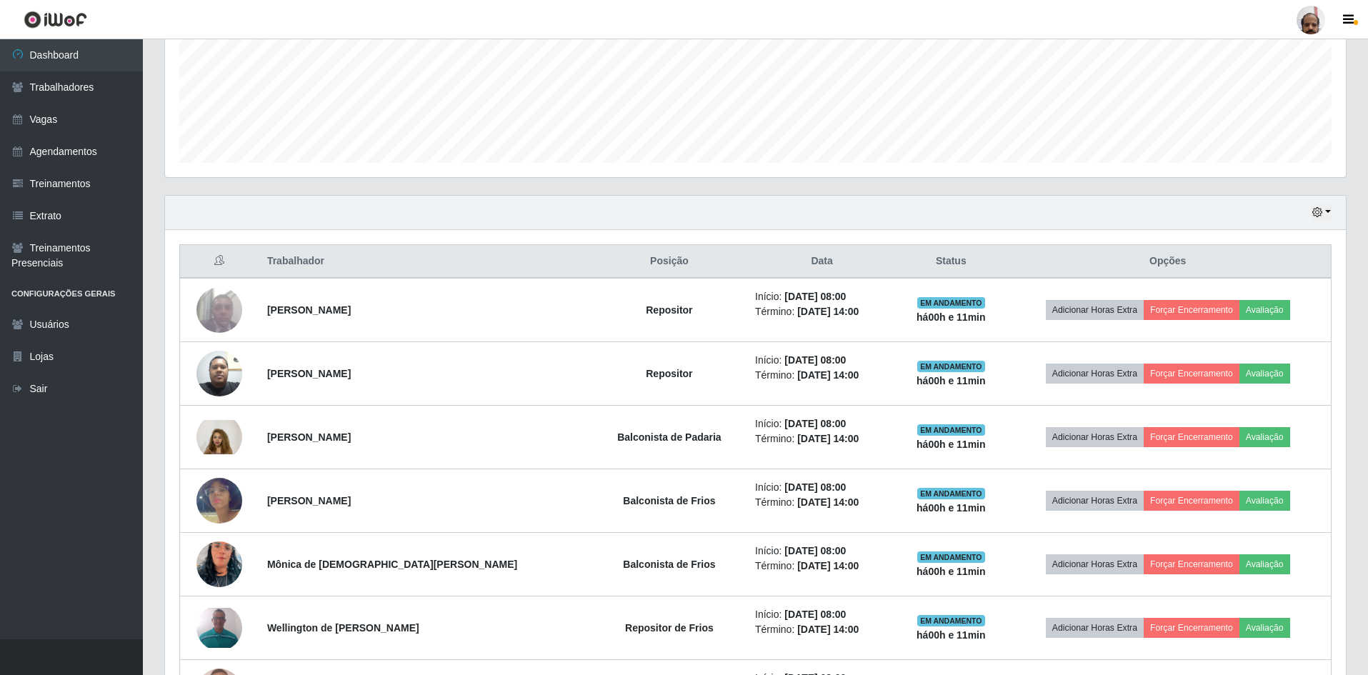
scroll to position [146, 0]
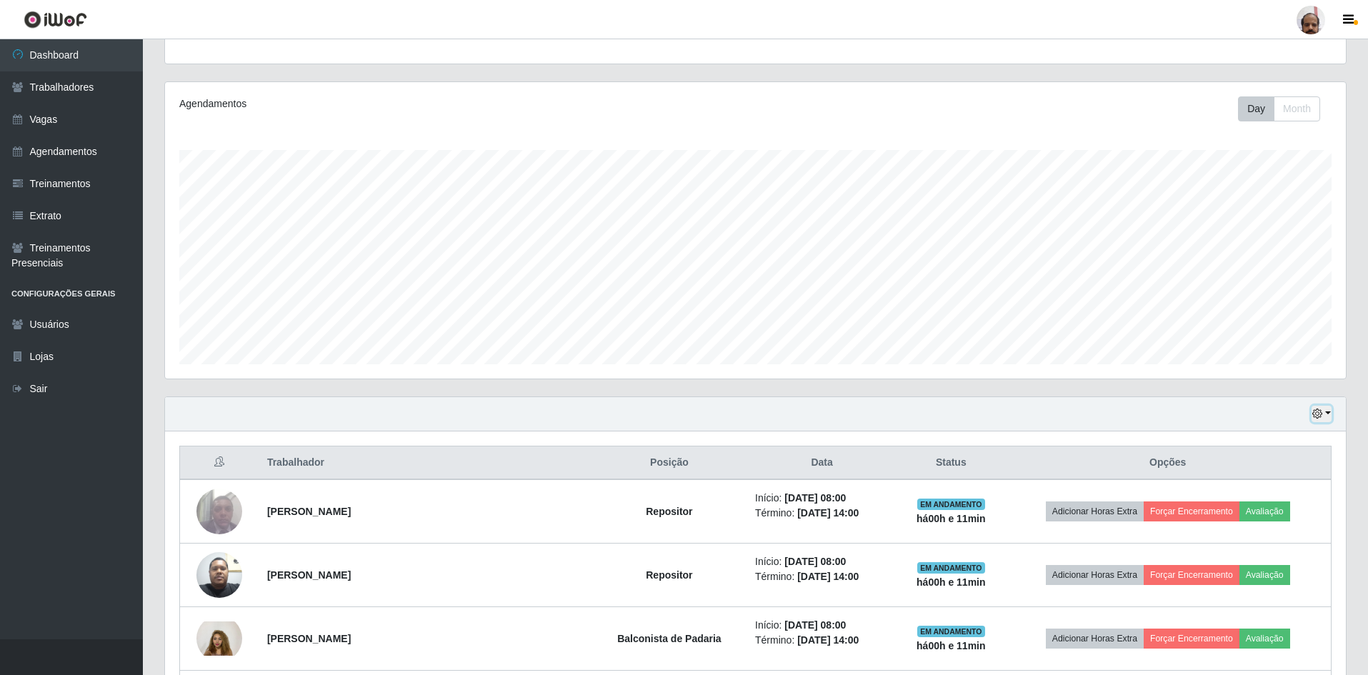
click at [1330, 414] on button "button" at bounding box center [1322, 414] width 20 height 16
click at [747, 396] on div "Agendamentos Day Month 20/08 Agendamentos 180" at bounding box center [756, 238] width 1204 height 315
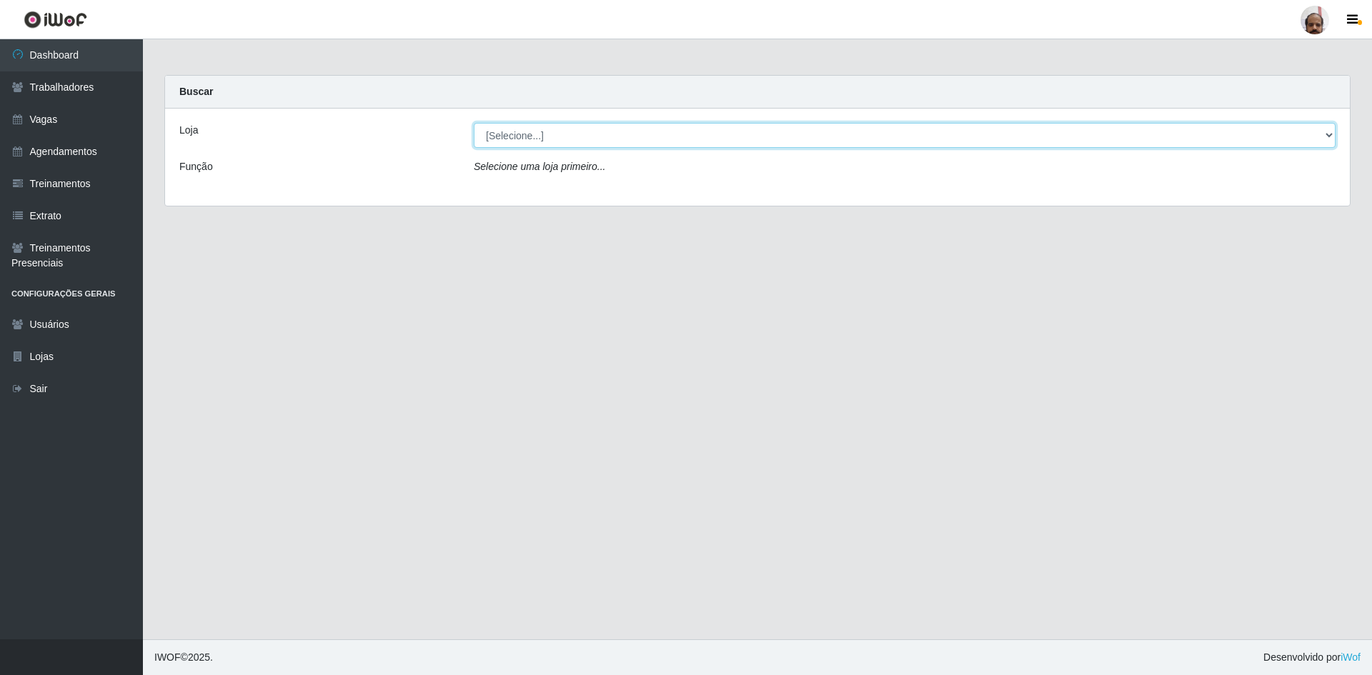
click at [793, 139] on select "[Selecione...] Mar Vermelho - Loja 05" at bounding box center [905, 135] width 862 height 25
select select "252"
click at [474, 123] on select "[Selecione...] Mar Vermelho - Loja 05" at bounding box center [905, 135] width 862 height 25
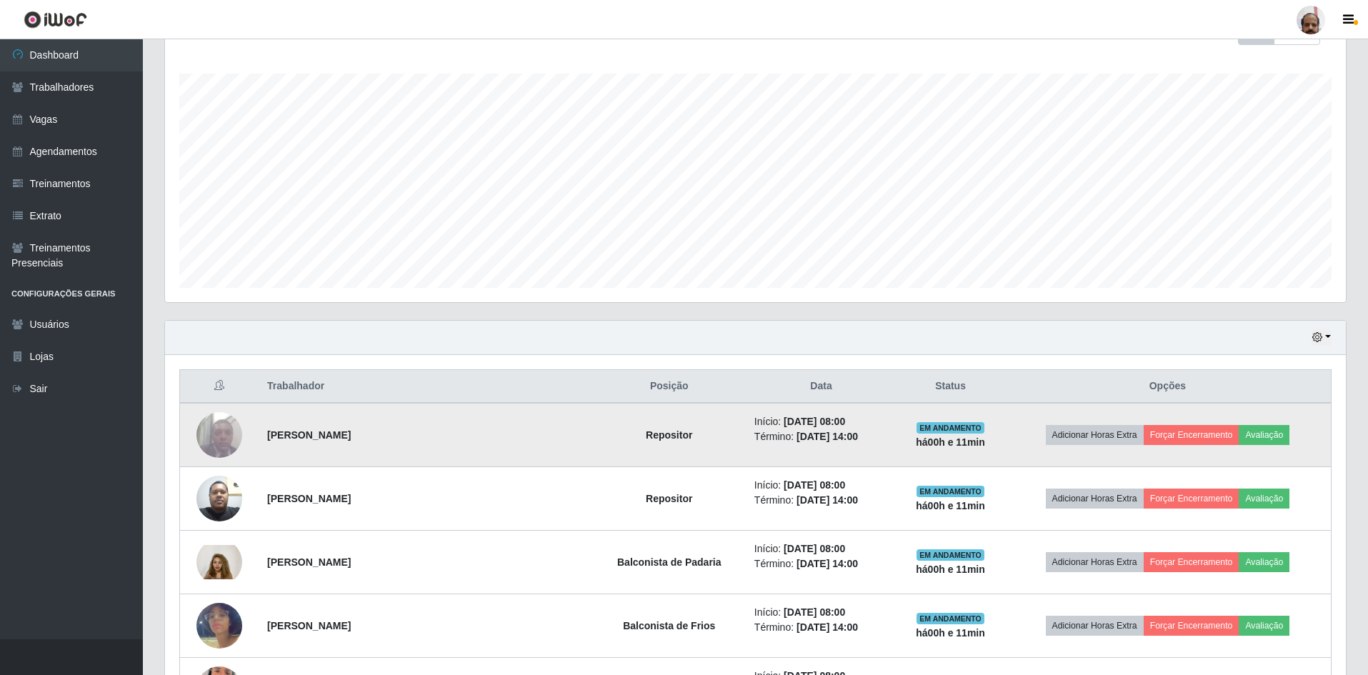
scroll to position [286, 0]
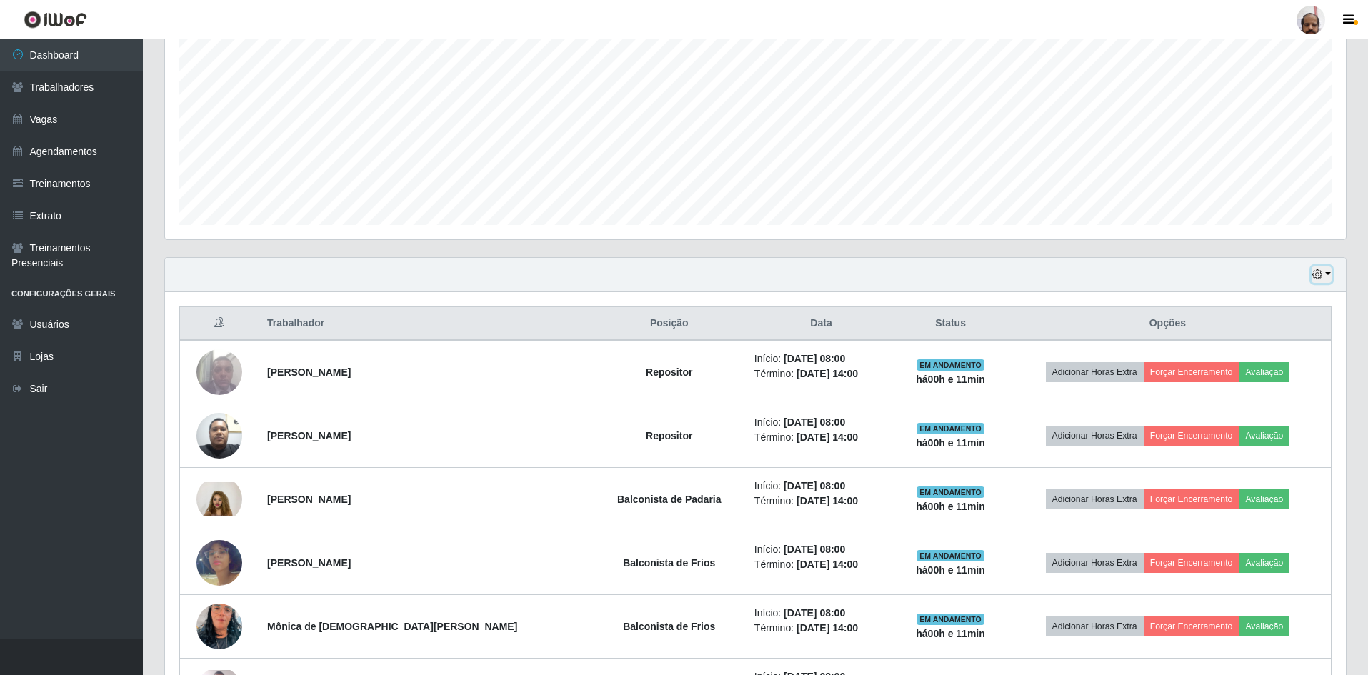
click at [1330, 275] on button "button" at bounding box center [1322, 274] width 20 height 16
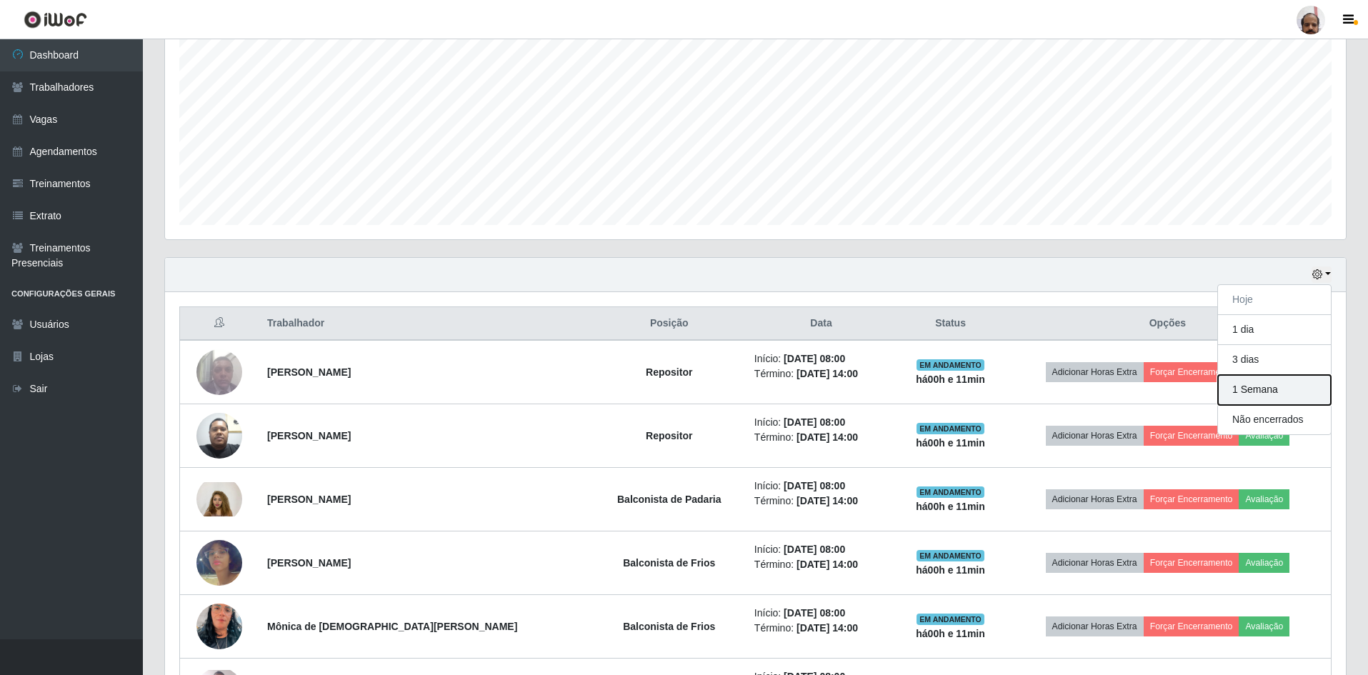
click at [1283, 389] on button "1 Semana" at bounding box center [1274, 390] width 113 height 30
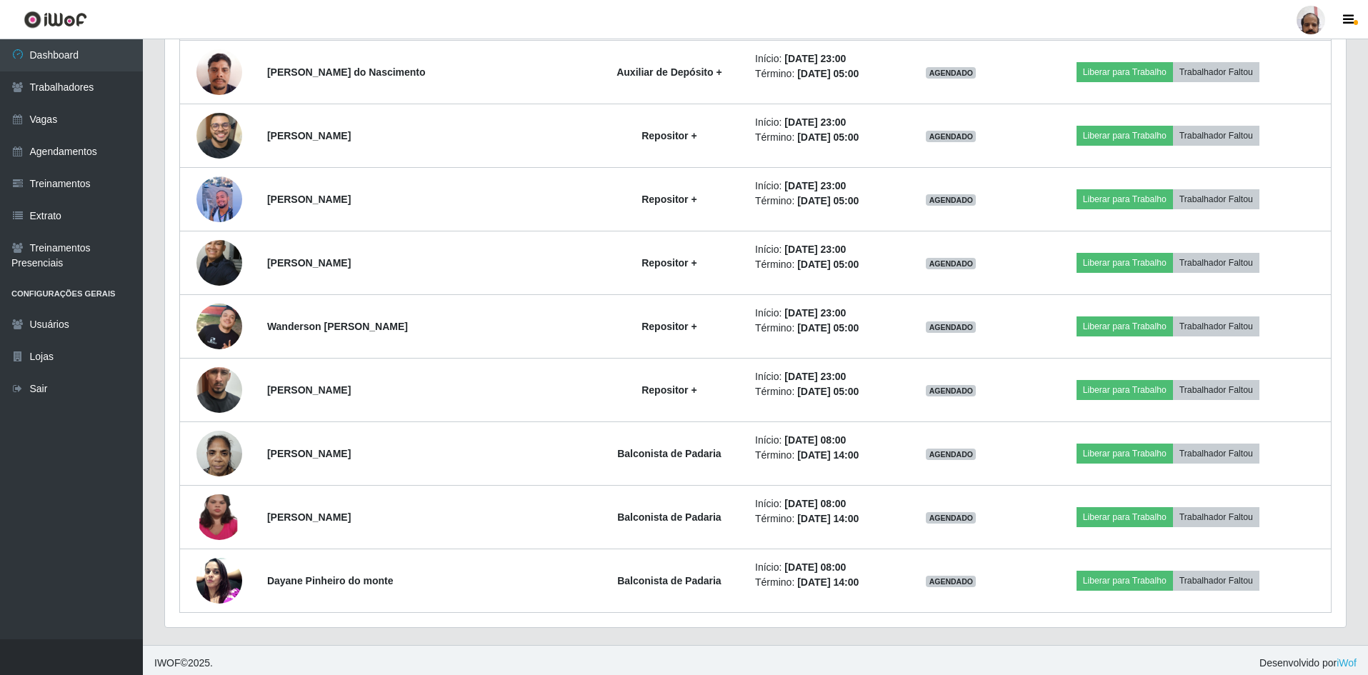
scroll to position [5170, 0]
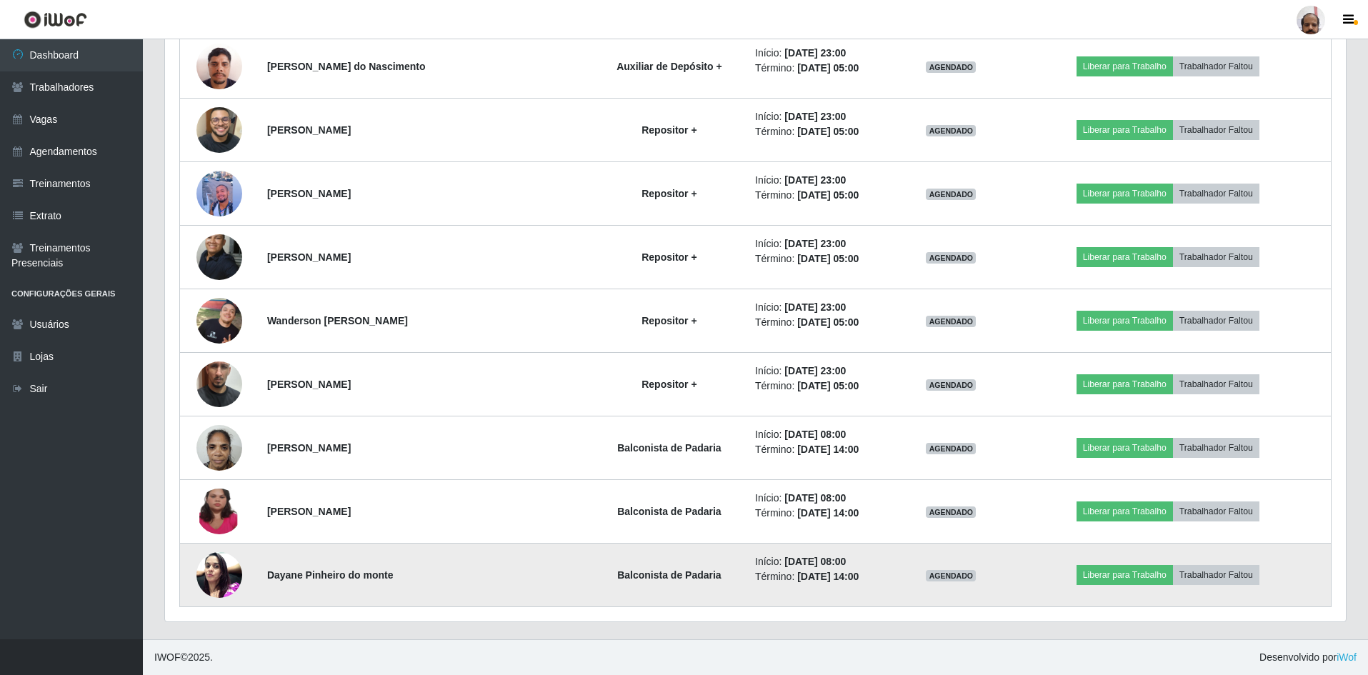
click at [230, 583] on img at bounding box center [219, 574] width 46 height 61
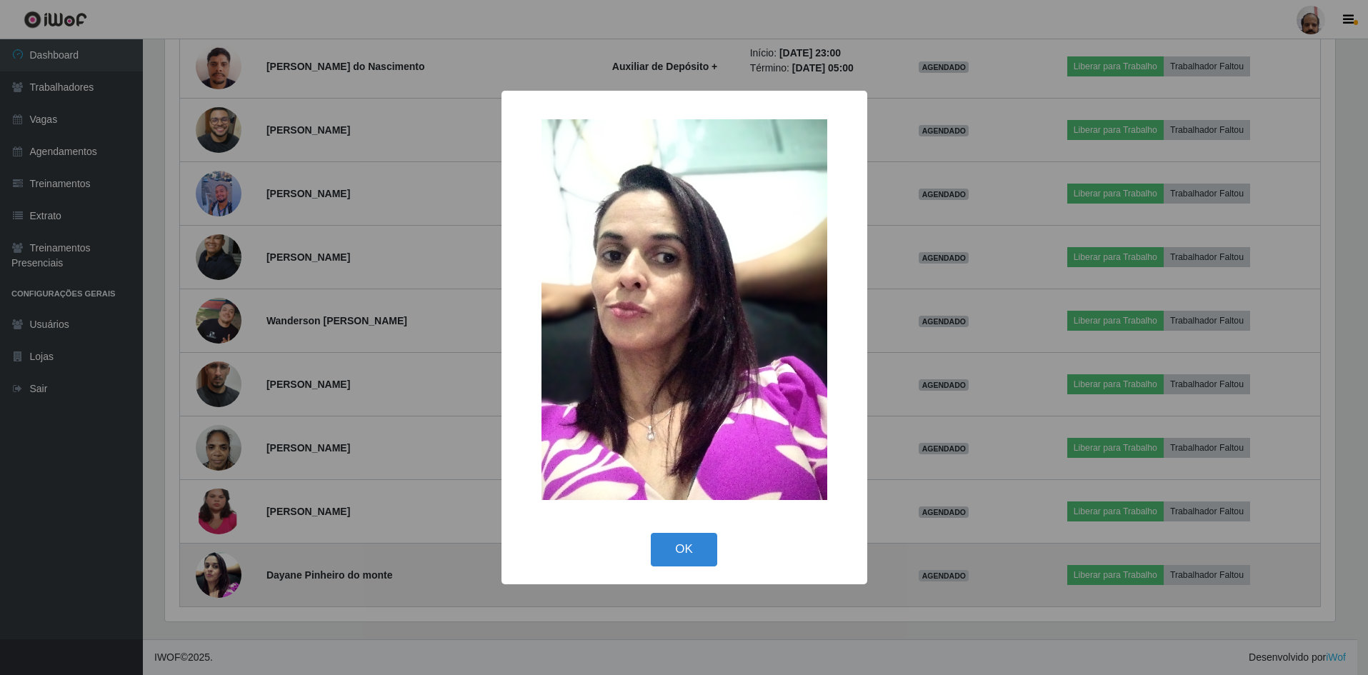
scroll to position [296, 1174]
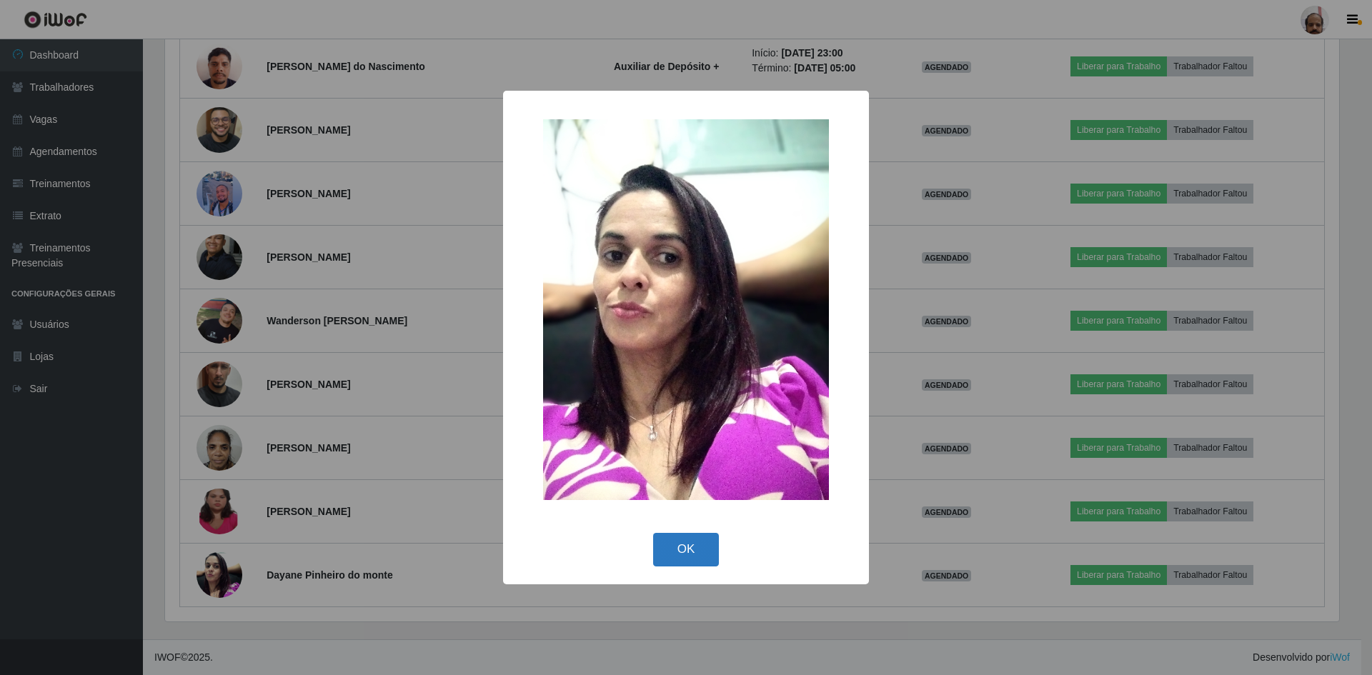
click at [697, 544] on button "OK" at bounding box center [686, 550] width 66 height 34
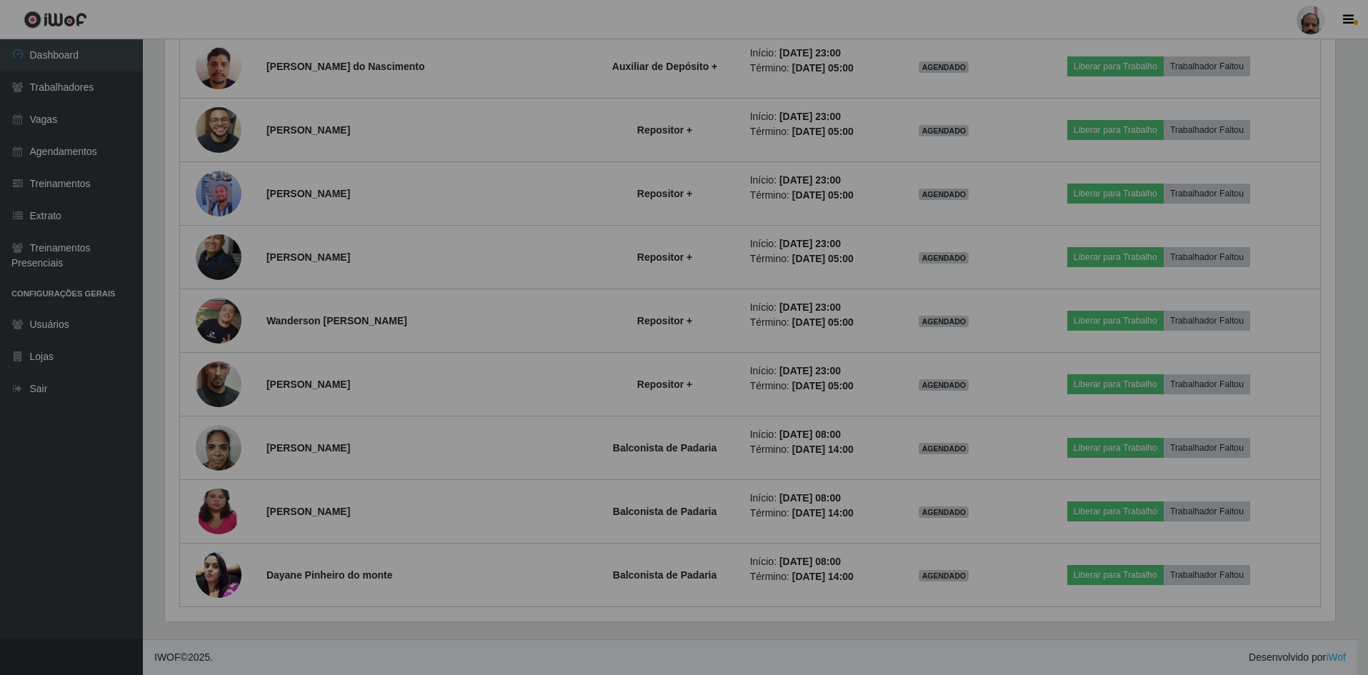
scroll to position [296, 1181]
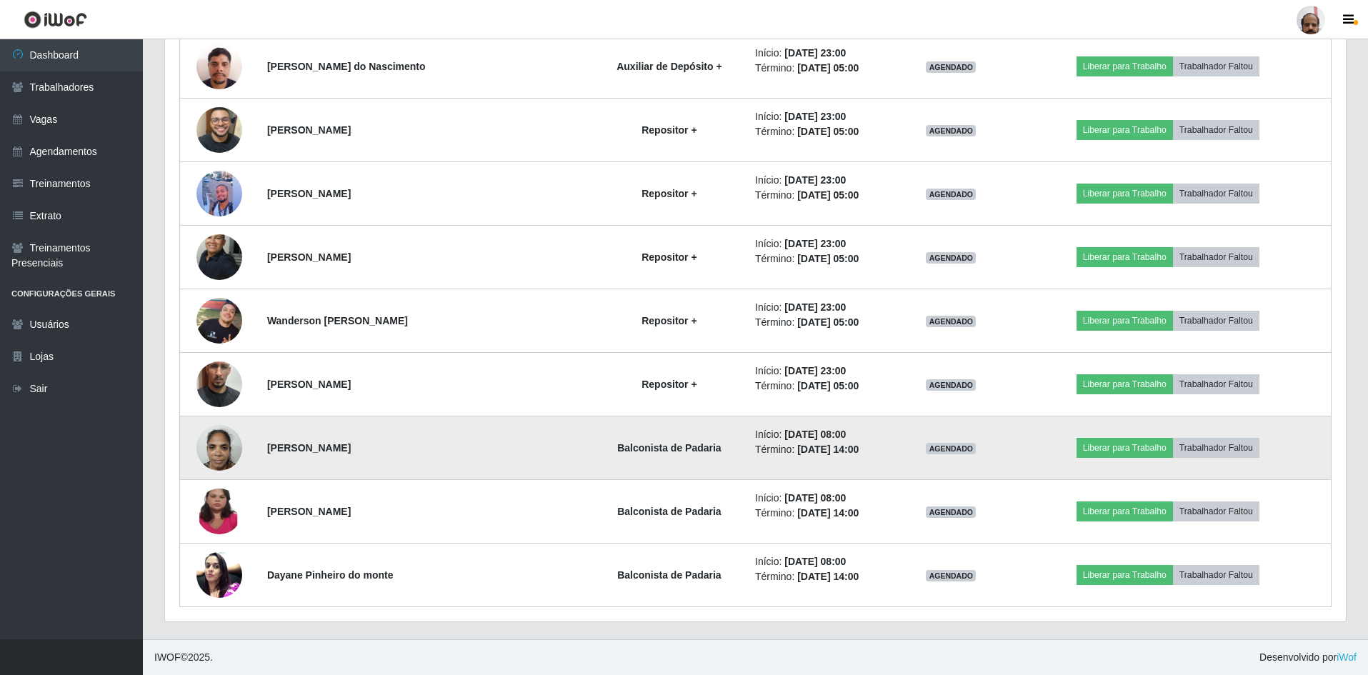
click at [218, 450] on img at bounding box center [219, 447] width 46 height 61
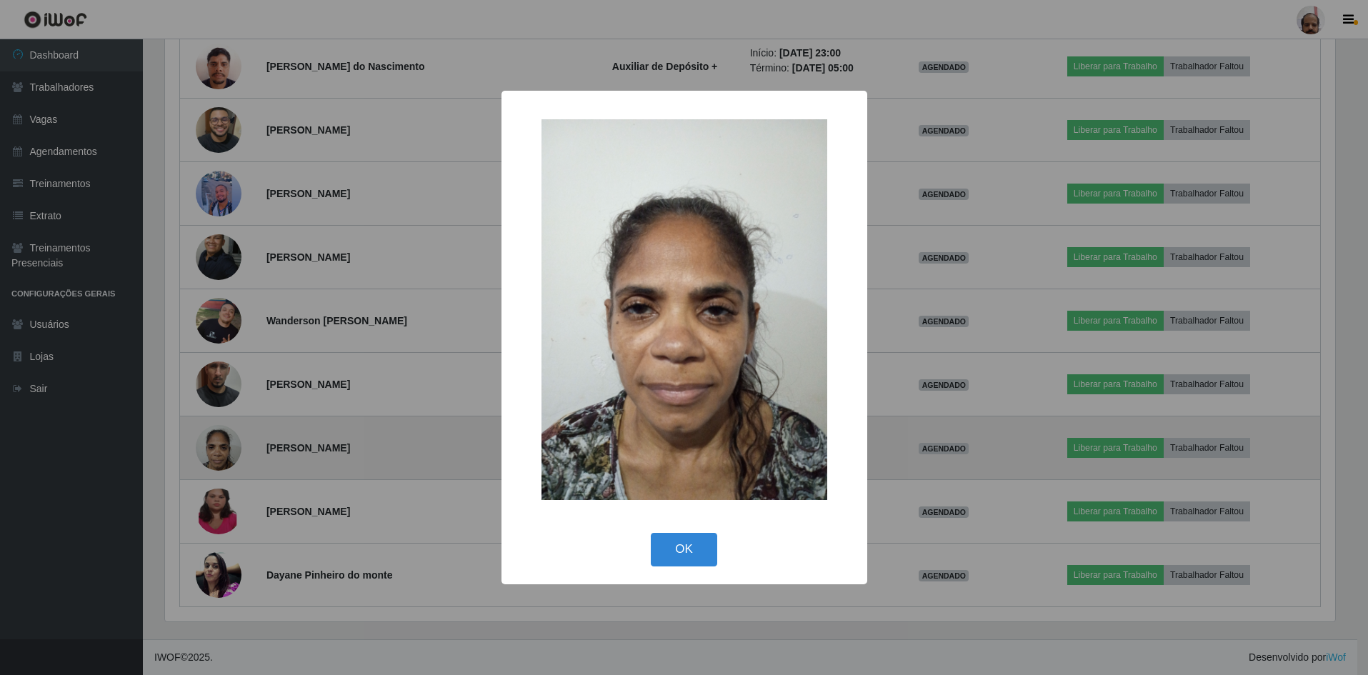
scroll to position [296, 1174]
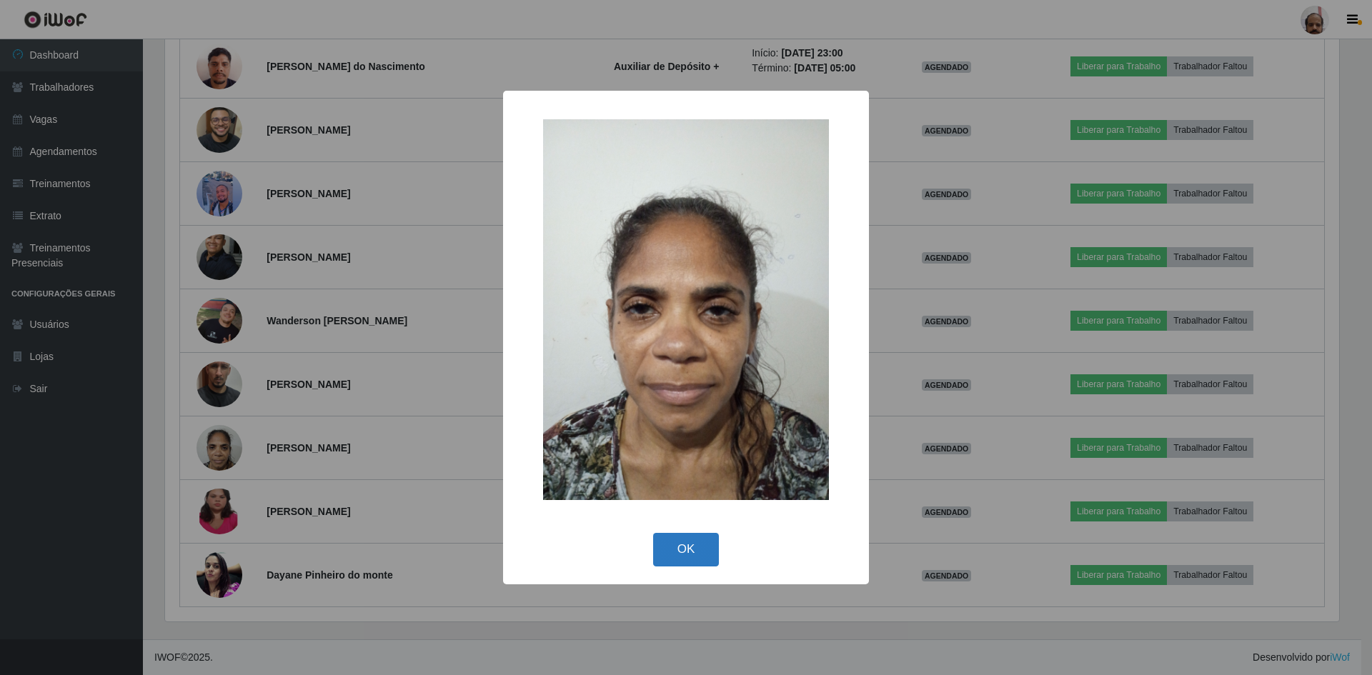
click at [697, 559] on button "OK" at bounding box center [686, 550] width 66 height 34
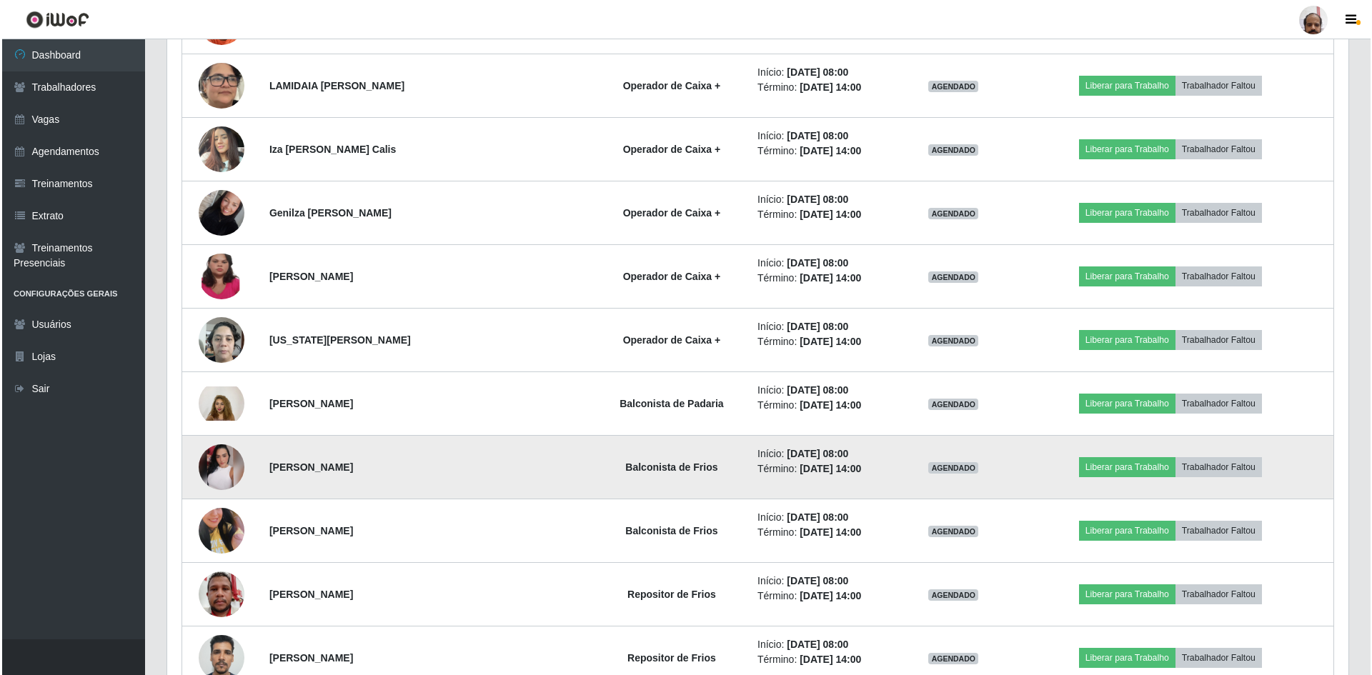
scroll to position [2518, 0]
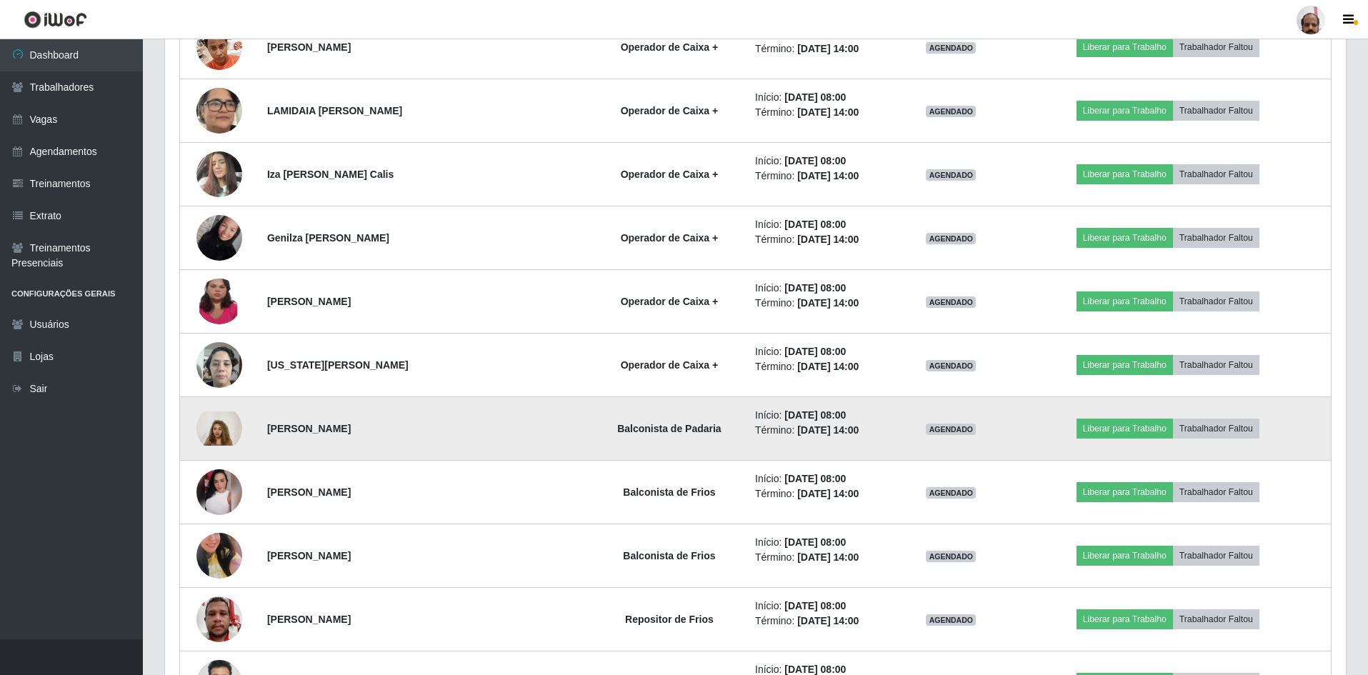
click at [233, 432] on img at bounding box center [219, 429] width 46 height 34
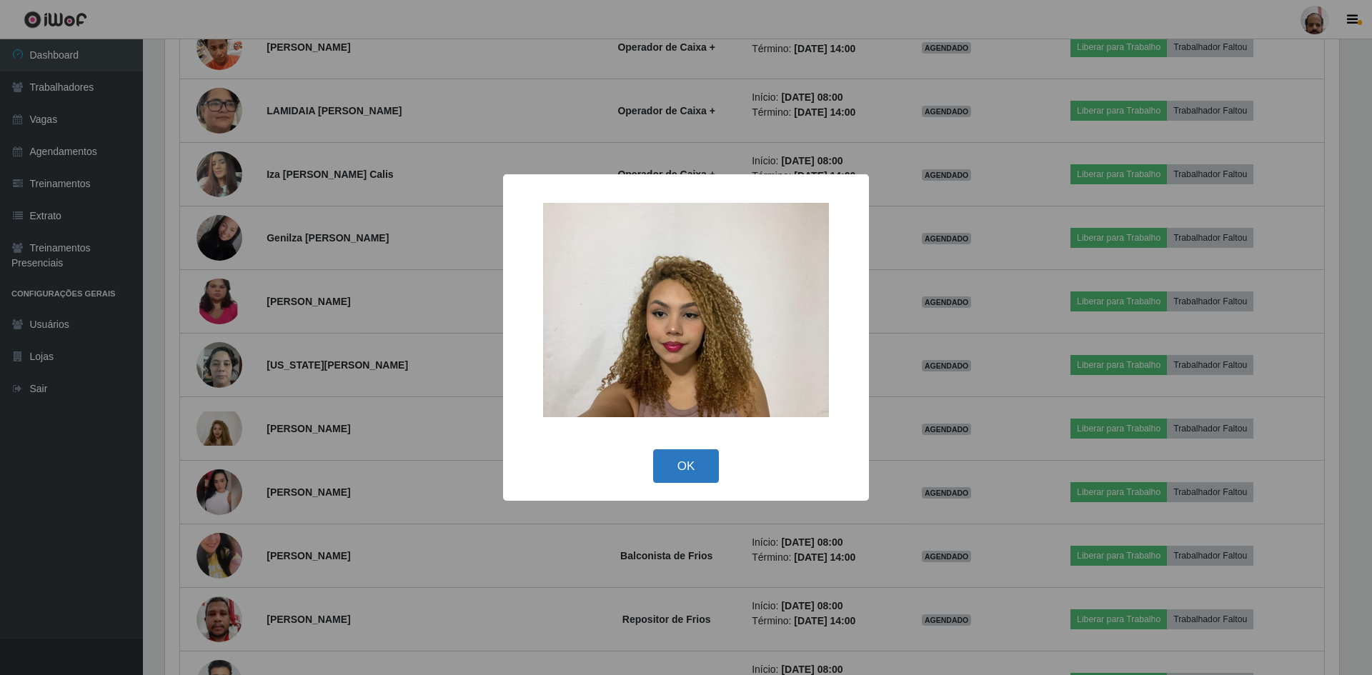
click at [678, 464] on button "OK" at bounding box center [686, 466] width 66 height 34
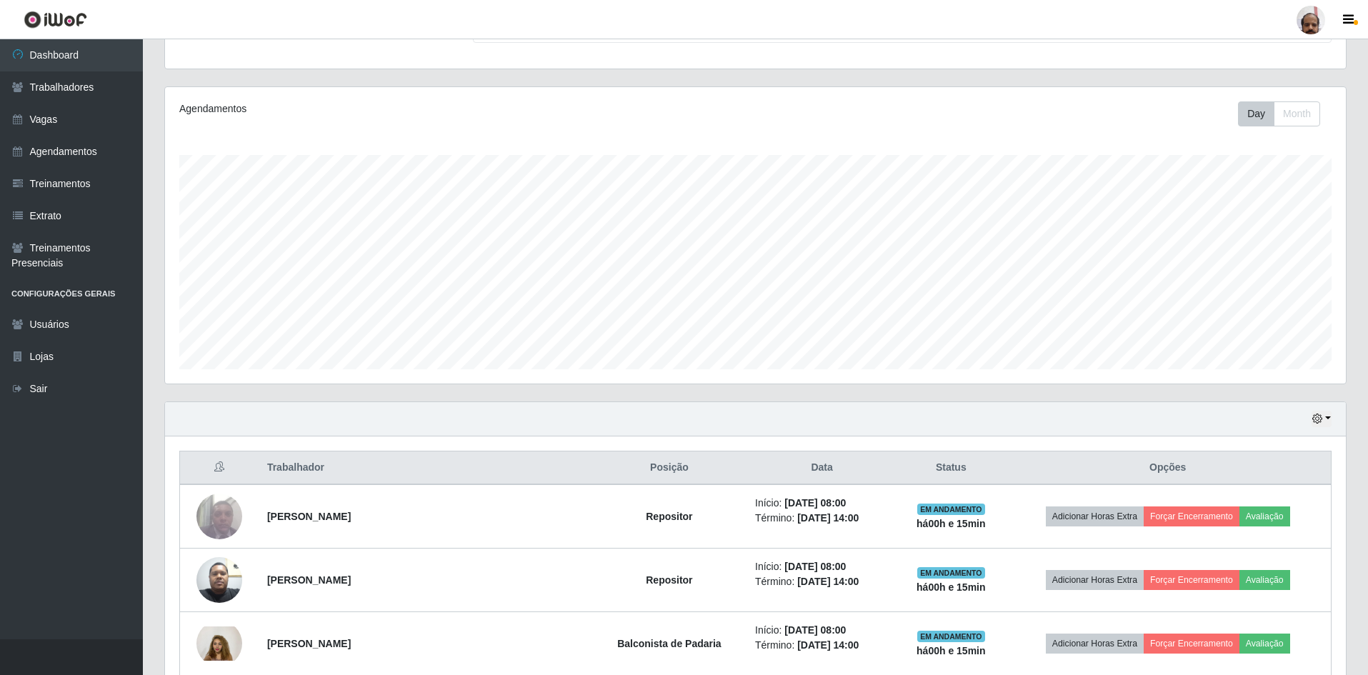
scroll to position [0, 0]
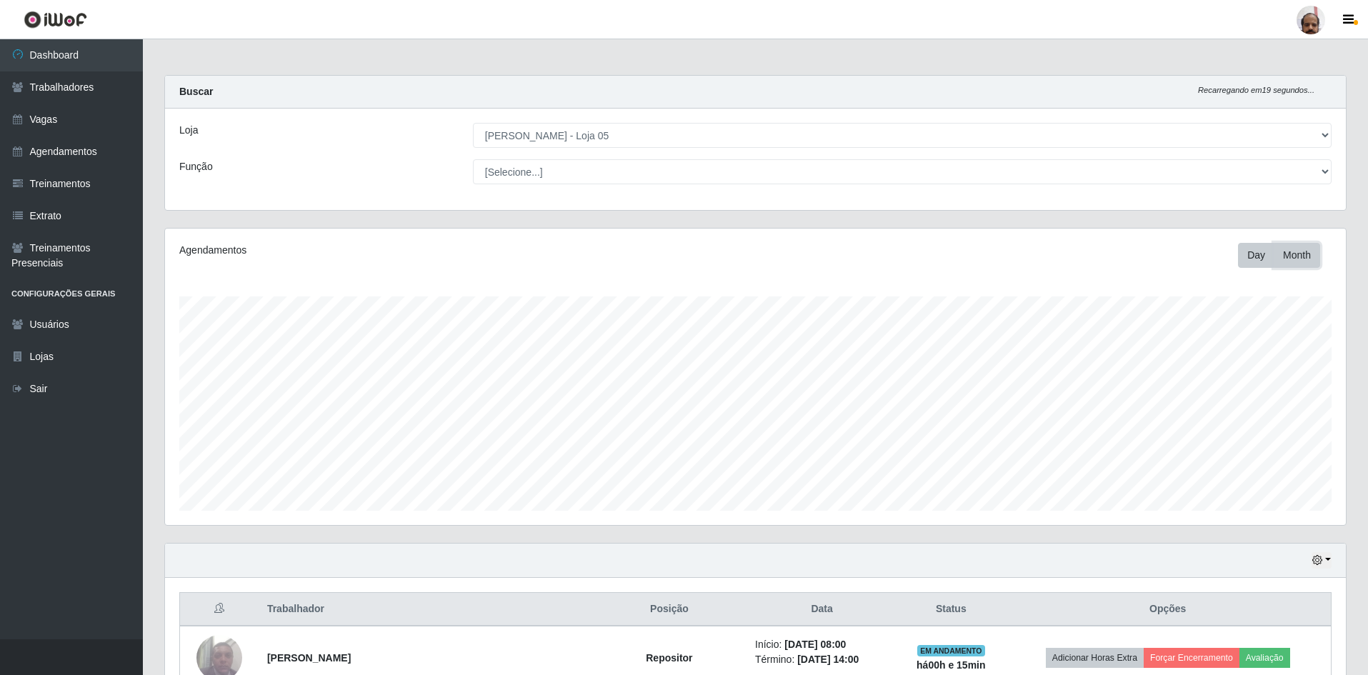
click at [1301, 256] on button "Month" at bounding box center [1297, 255] width 46 height 25
click at [1297, 256] on button "Month" at bounding box center [1297, 255] width 46 height 25
click at [1257, 268] on div "Agendamentos Day Month 11/09 Agendamentos 352" at bounding box center [755, 377] width 1181 height 296
click at [1254, 261] on button "Day" at bounding box center [1256, 255] width 36 height 25
click at [1323, 563] on button "button" at bounding box center [1322, 560] width 20 height 16
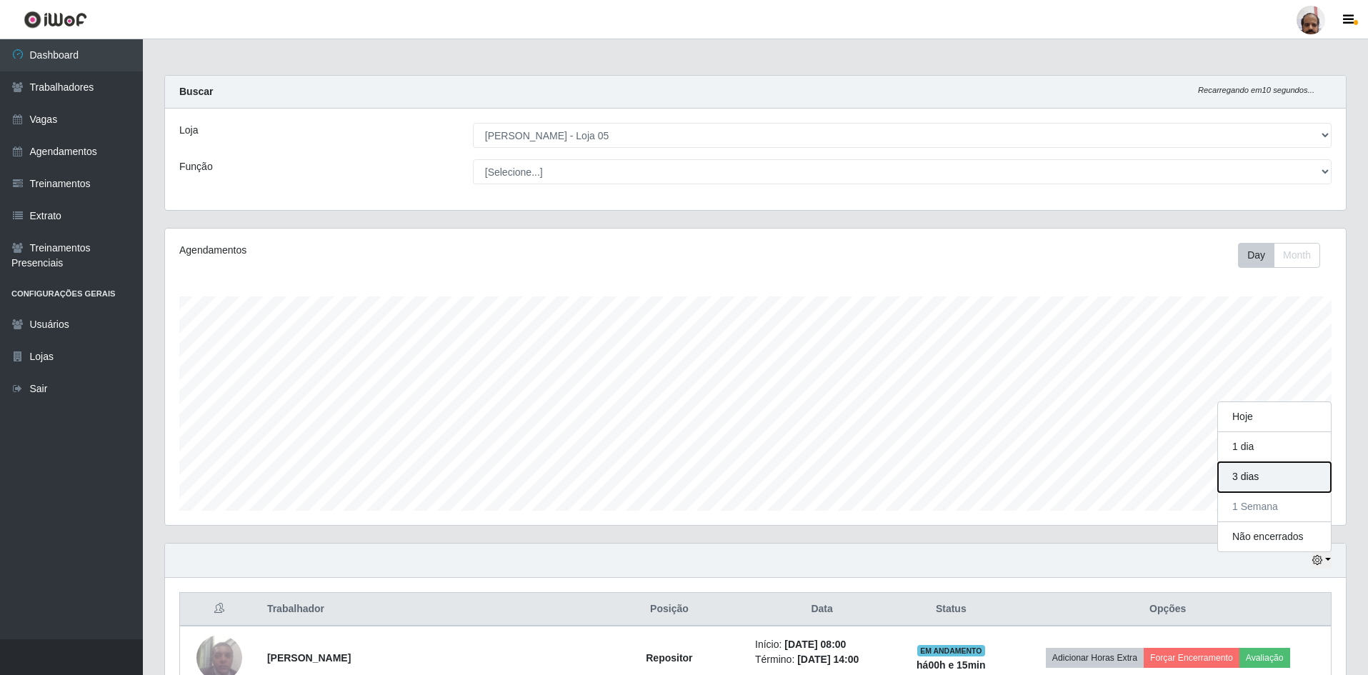
click at [1253, 480] on button "3 dias" at bounding box center [1274, 477] width 113 height 30
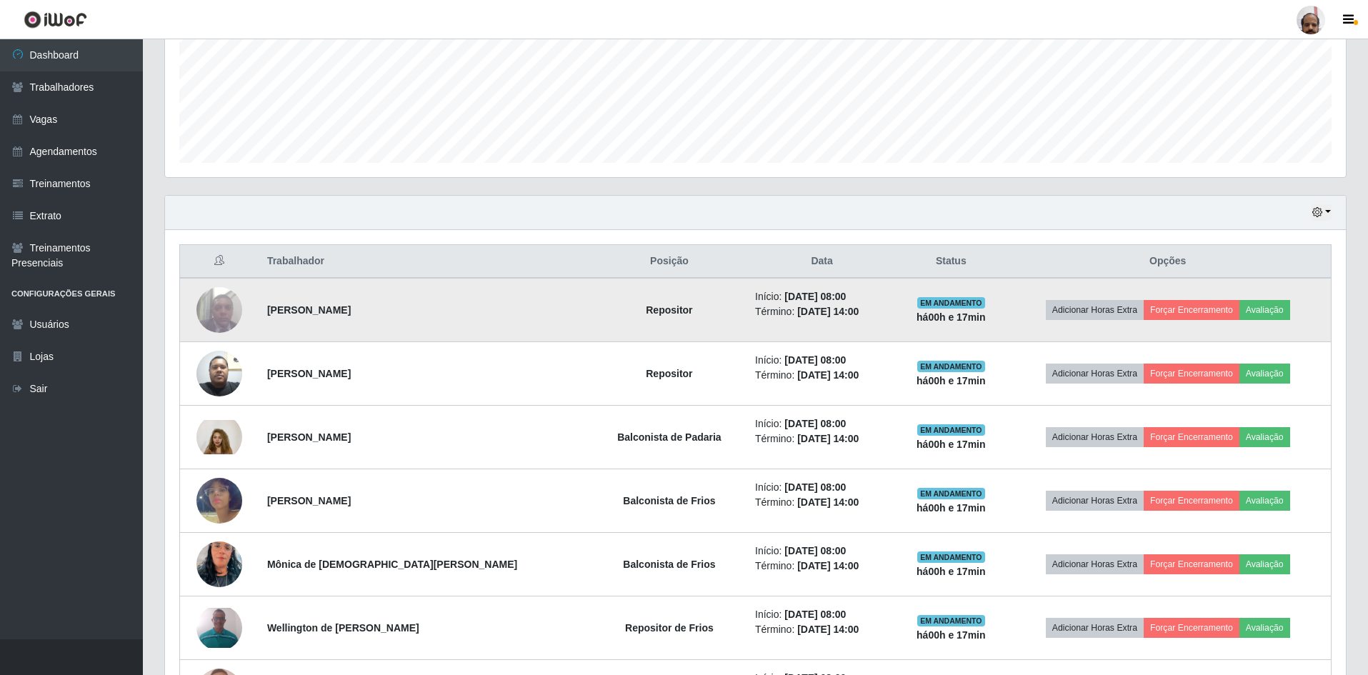
scroll to position [429, 0]
